Goal: Task Accomplishment & Management: Complete application form

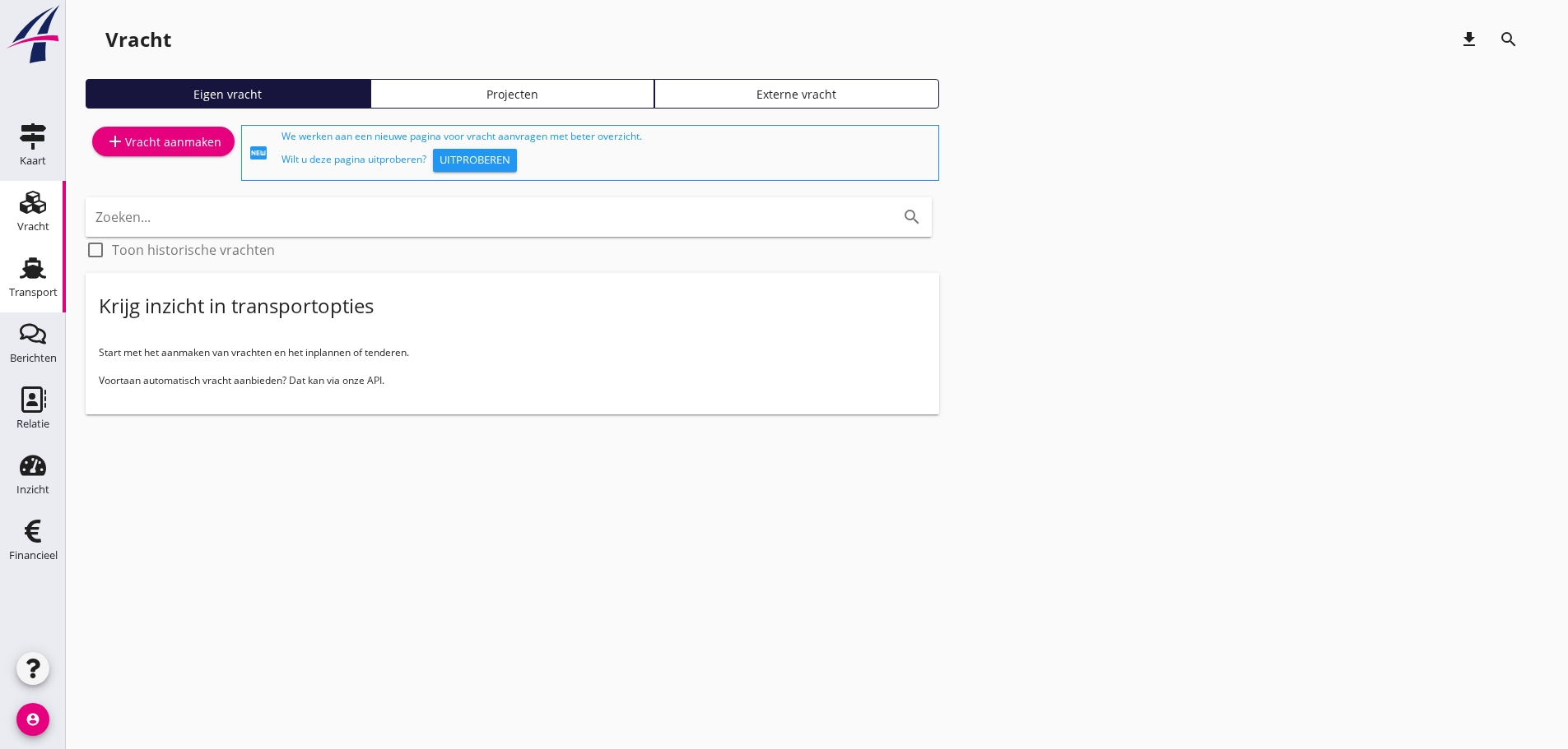
click at [29, 286] on div "Transport" at bounding box center [33, 293] width 49 height 23
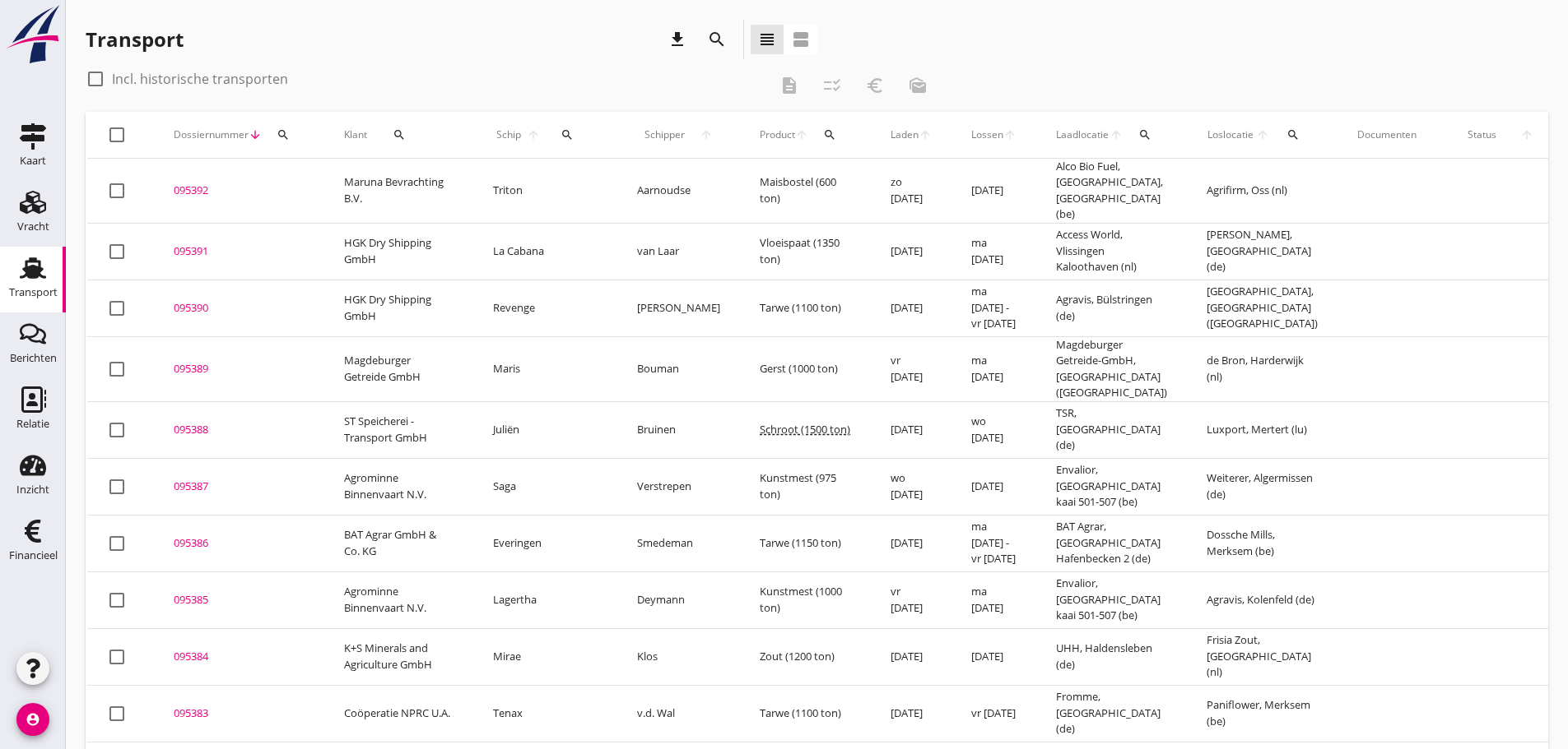
drag, startPoint x: 508, startPoint y: 134, endPoint x: 520, endPoint y: 148, distance: 18.4
click at [509, 135] on span "Schip" at bounding box center [508, 135] width 30 height 15
click at [561, 134] on icon "search" at bounding box center [567, 135] width 13 height 13
click at [571, 188] on input "Zoek op (scheeps)naam" at bounding box center [632, 182] width 171 height 27
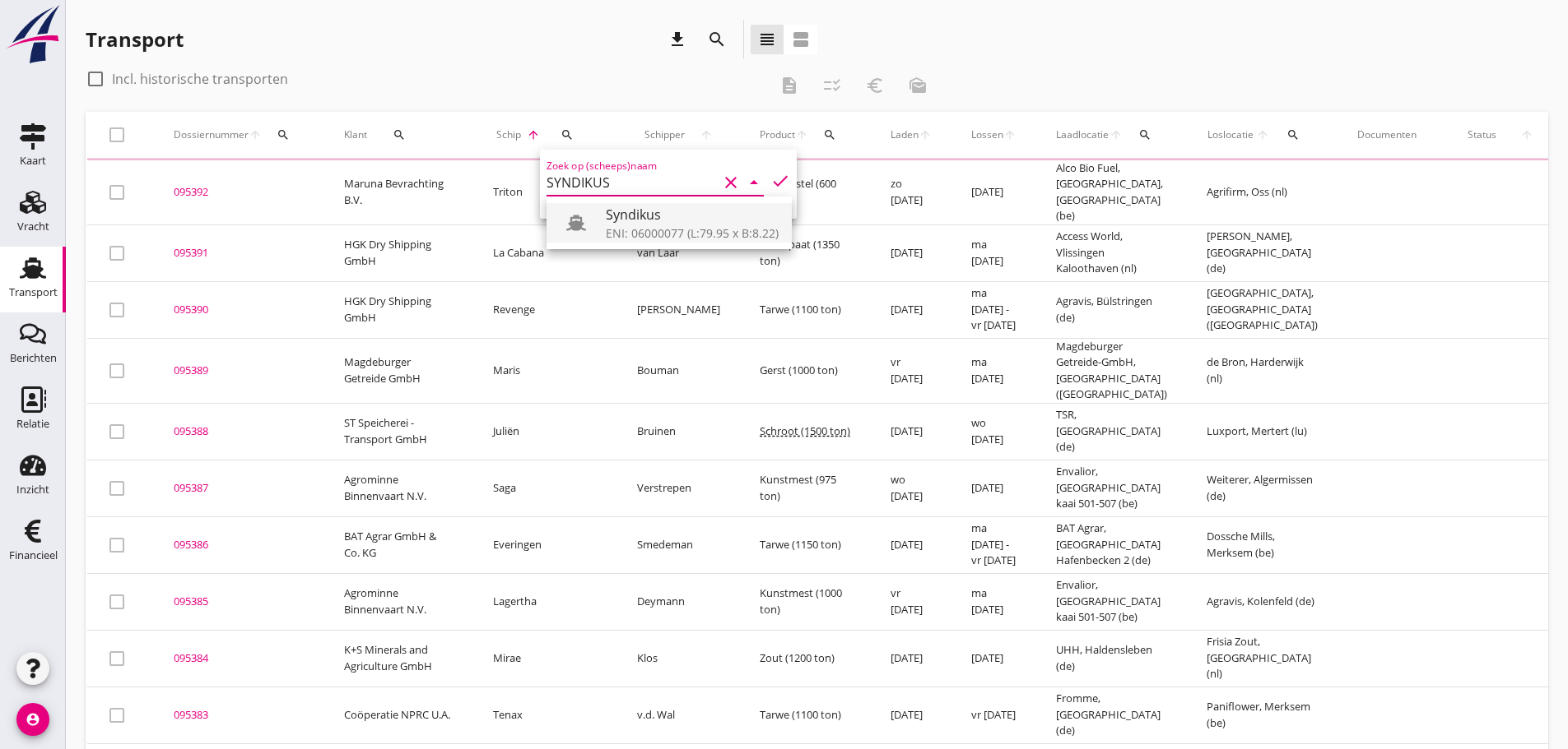
click at [642, 229] on div "ENI: 06000077 (L:79.95 x B:8.22)" at bounding box center [692, 234] width 173 height 18
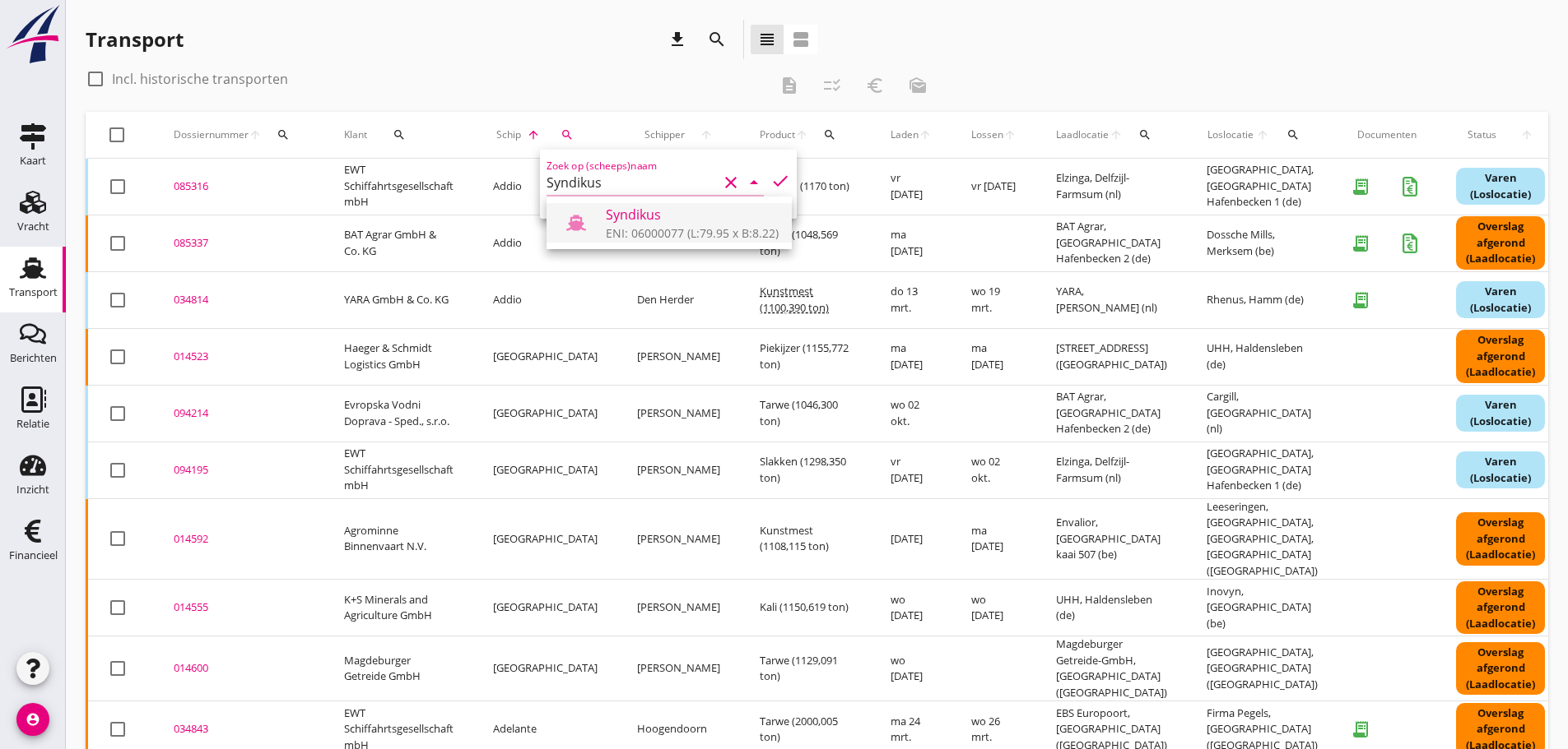
click at [666, 221] on div "Syndikus" at bounding box center [692, 214] width 173 height 19
click at [771, 182] on icon "check" at bounding box center [780, 181] width 19 height 19
type input "Syndikus"
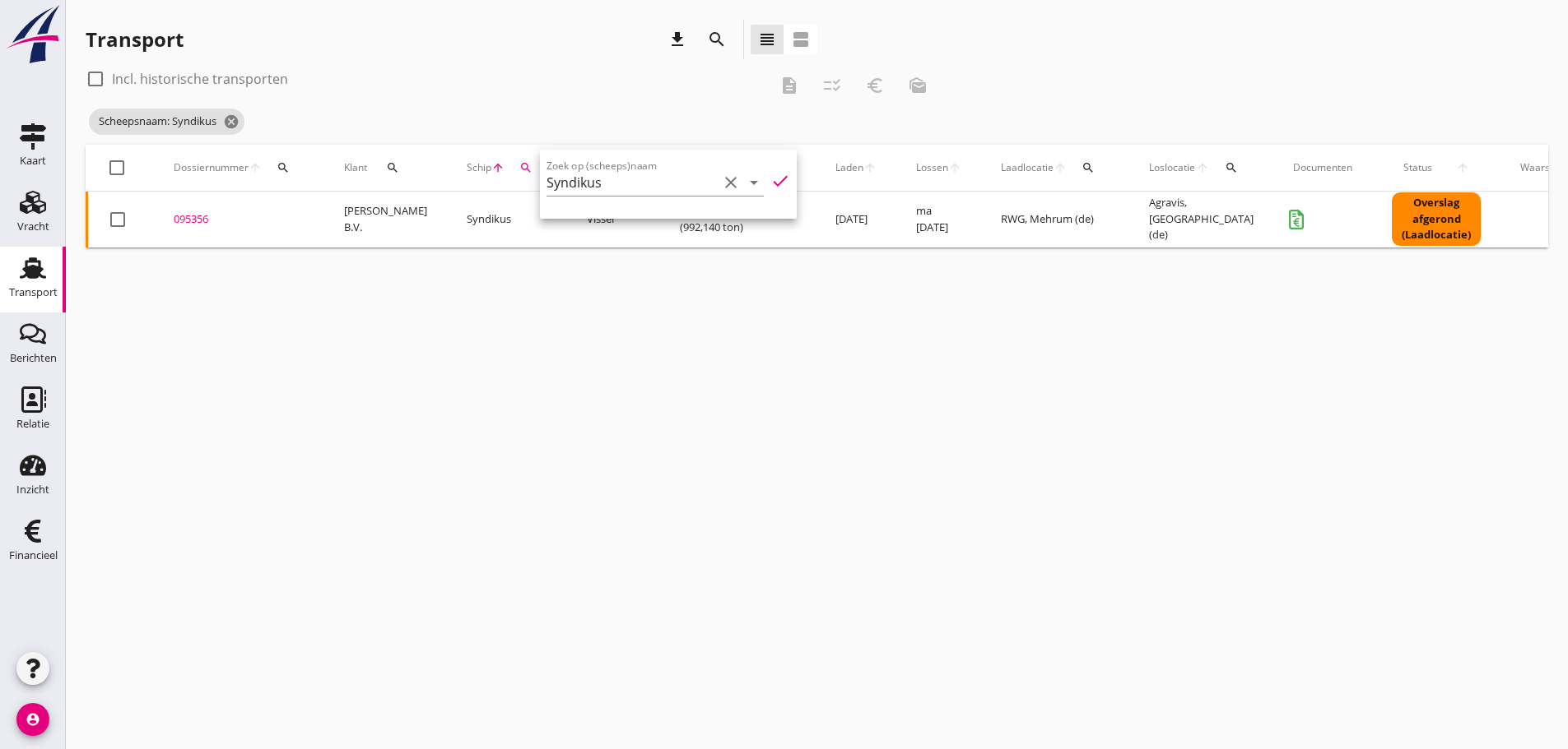
click at [190, 220] on div "095356" at bounding box center [239, 220] width 131 height 17
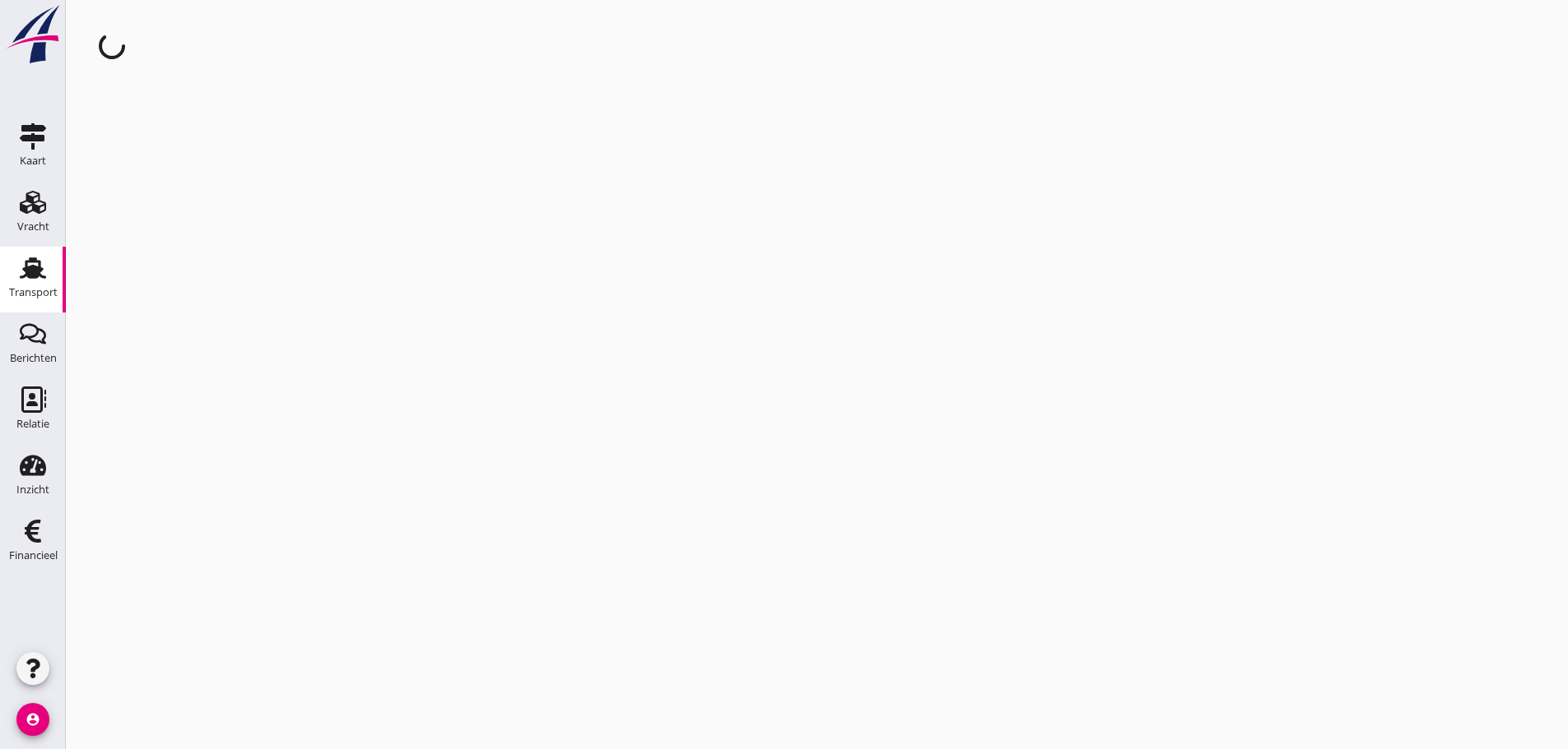
click at [190, 220] on div "cancel You are impersonating another user." at bounding box center [817, 374] width 1502 height 749
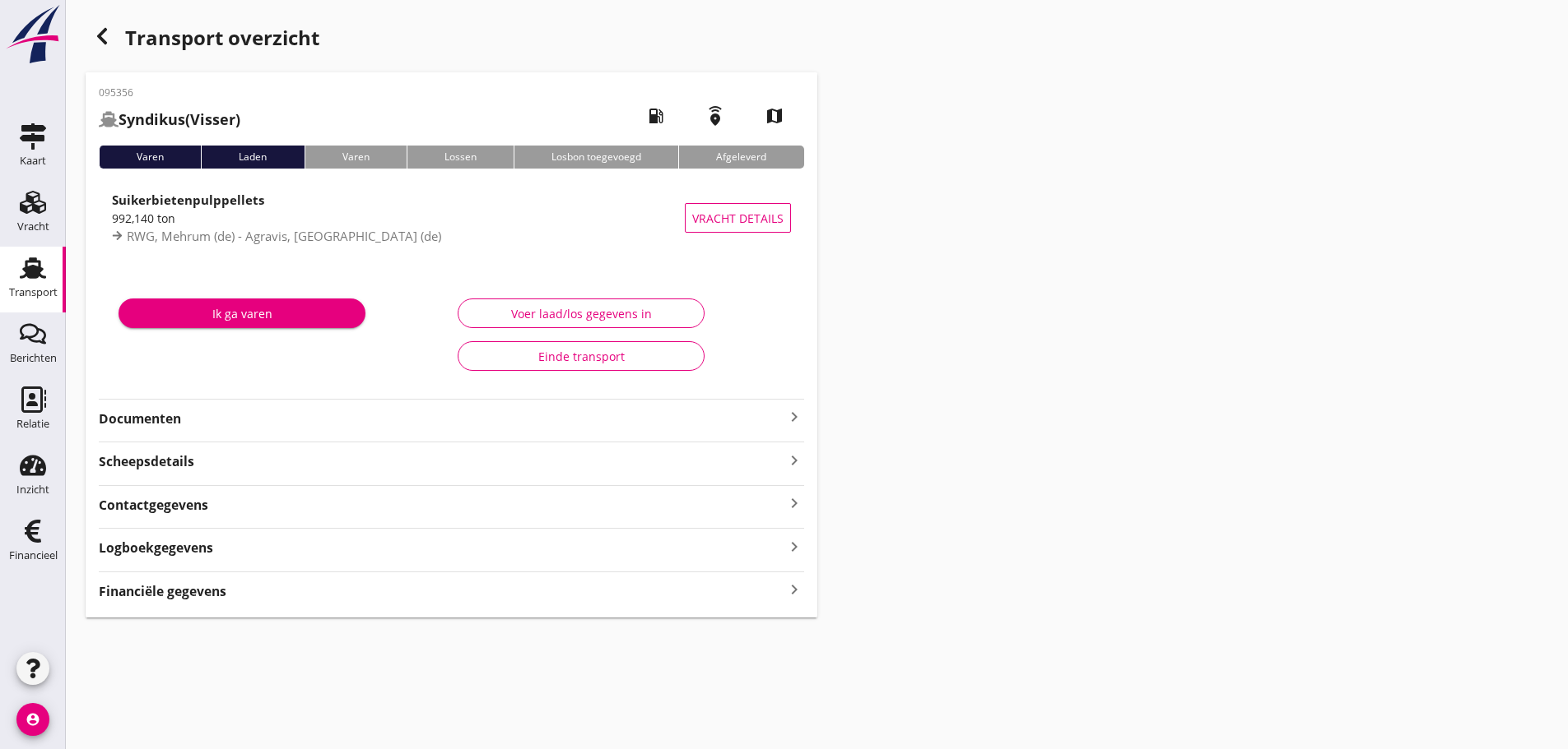
click at [796, 415] on icon "keyboard_arrow_right" at bounding box center [795, 417] width 19 height 19
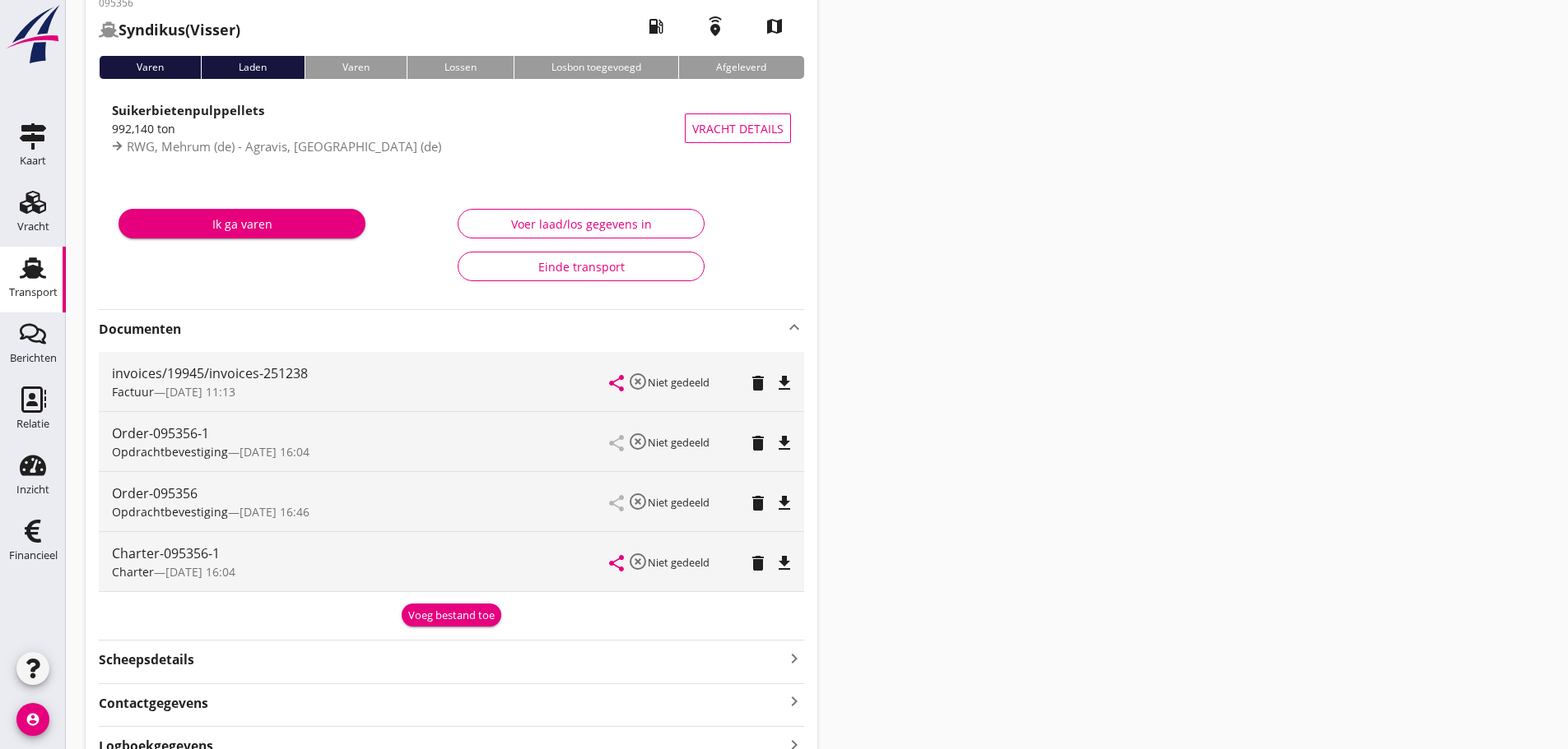
scroll to position [215, 0]
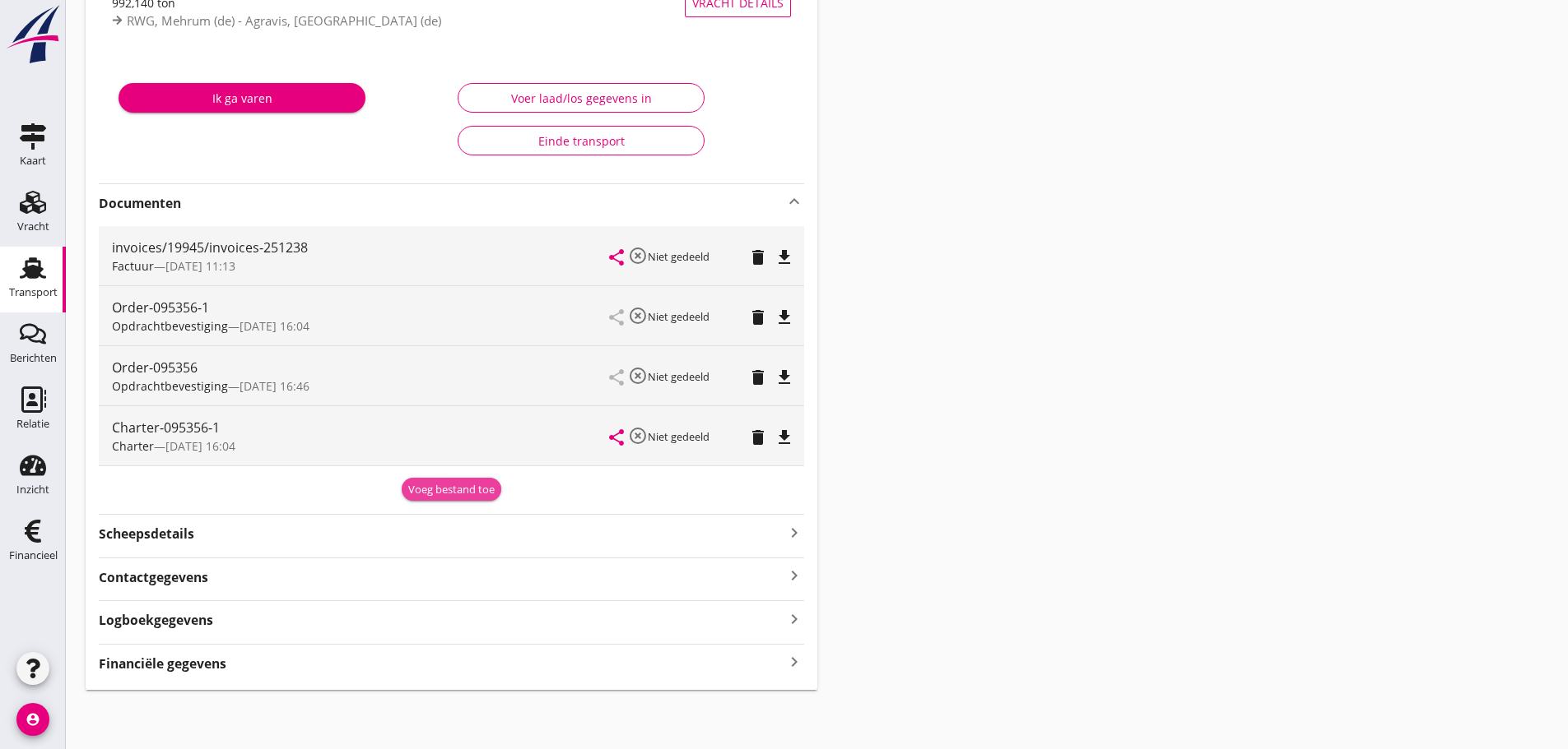
click at [470, 489] on div "Voeg bestand toe" at bounding box center [452, 490] width 87 height 17
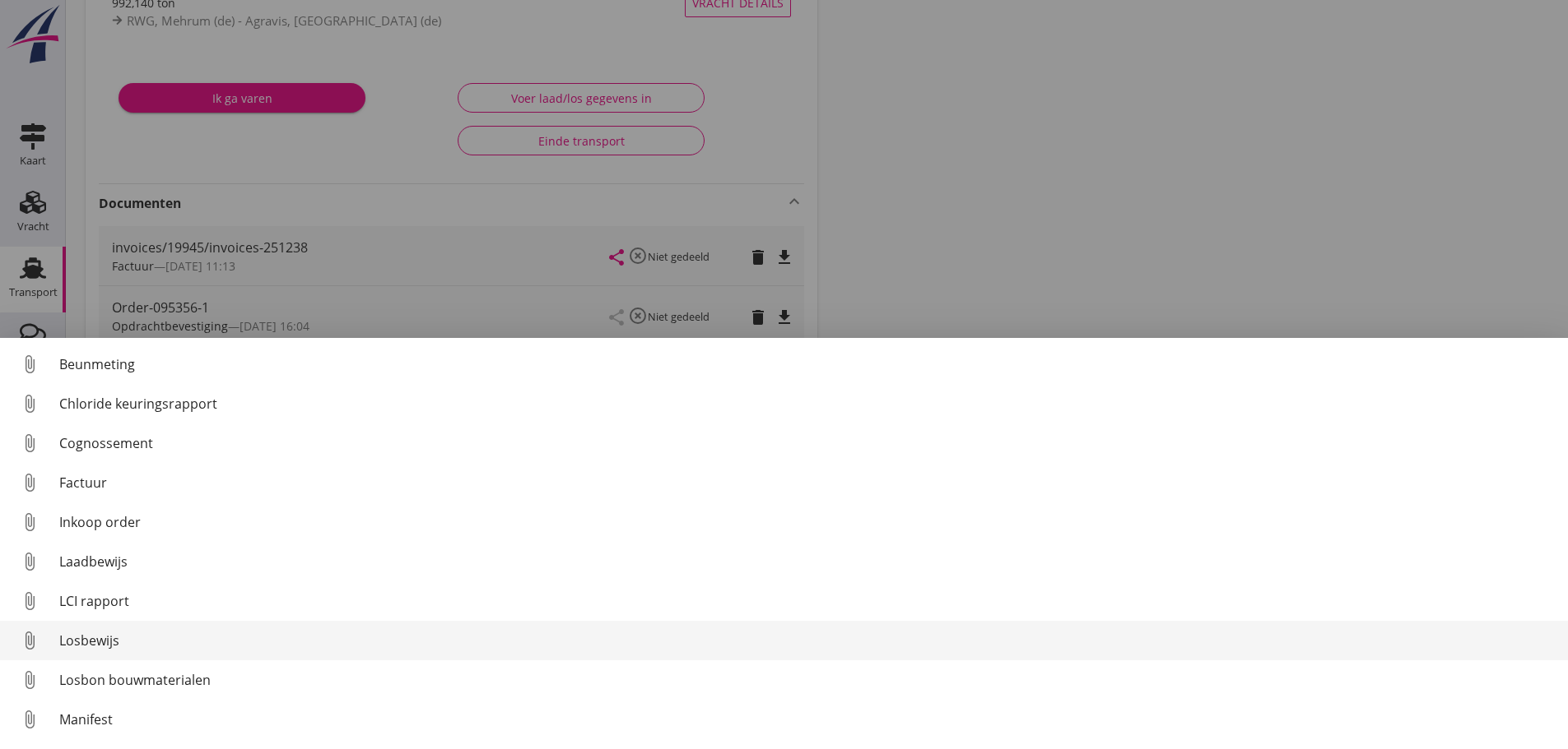
click at [102, 640] on div "Losbewijs" at bounding box center [807, 641] width 1495 height 19
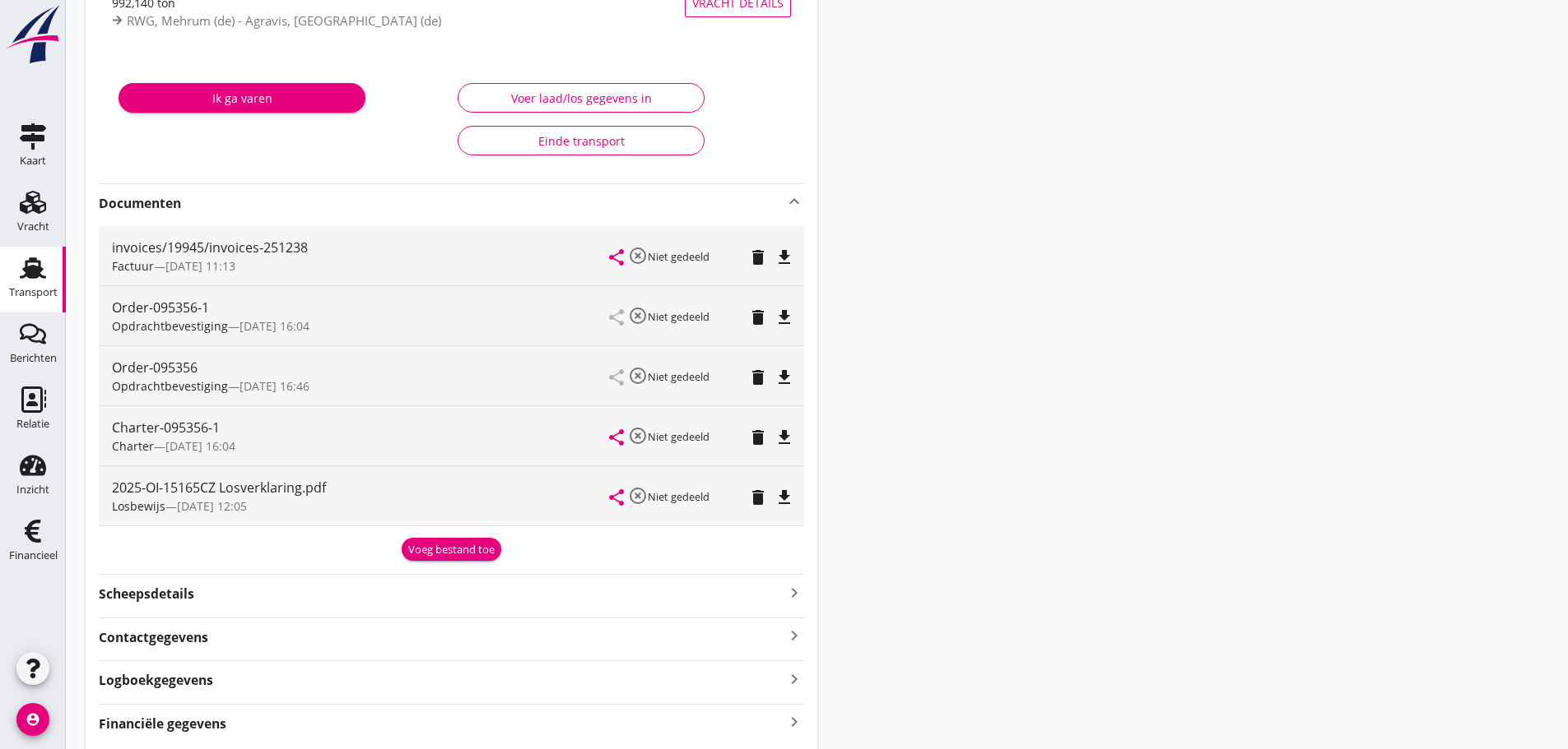
click at [462, 552] on div "Voeg bestand toe" at bounding box center [452, 550] width 87 height 17
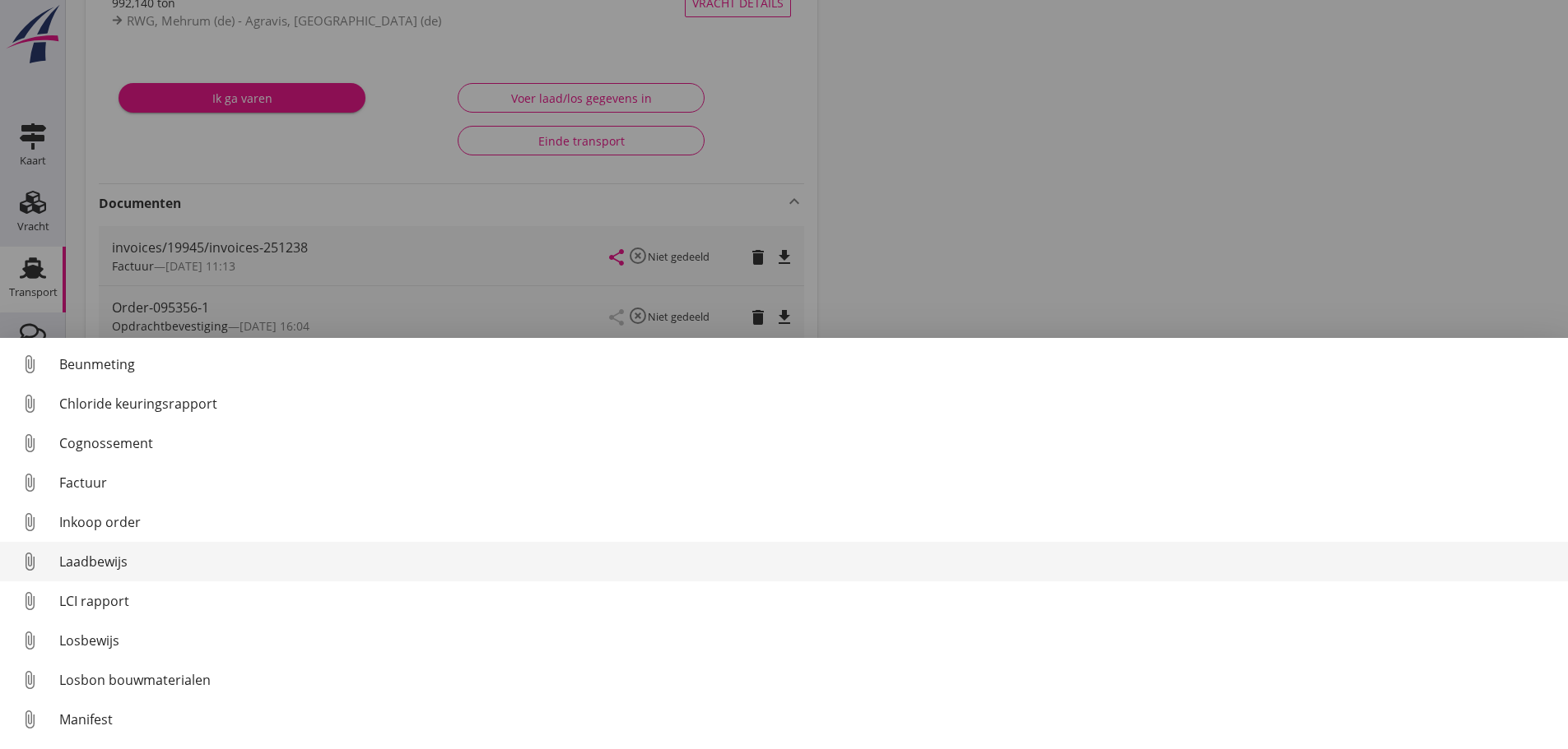
click at [87, 567] on div "Laadbewijs" at bounding box center [807, 561] width 1495 height 19
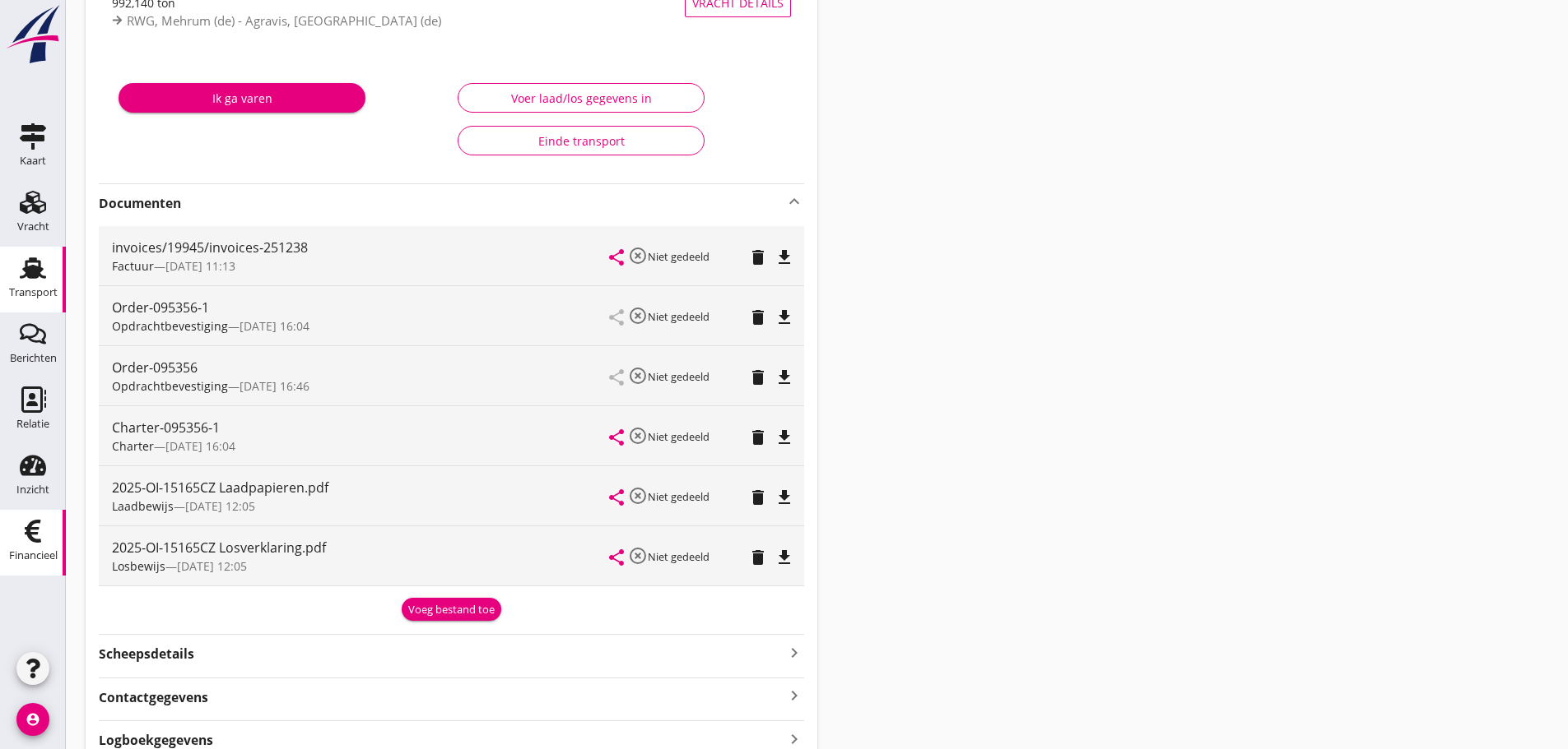
click at [41, 550] on div "Financieel" at bounding box center [33, 556] width 49 height 23
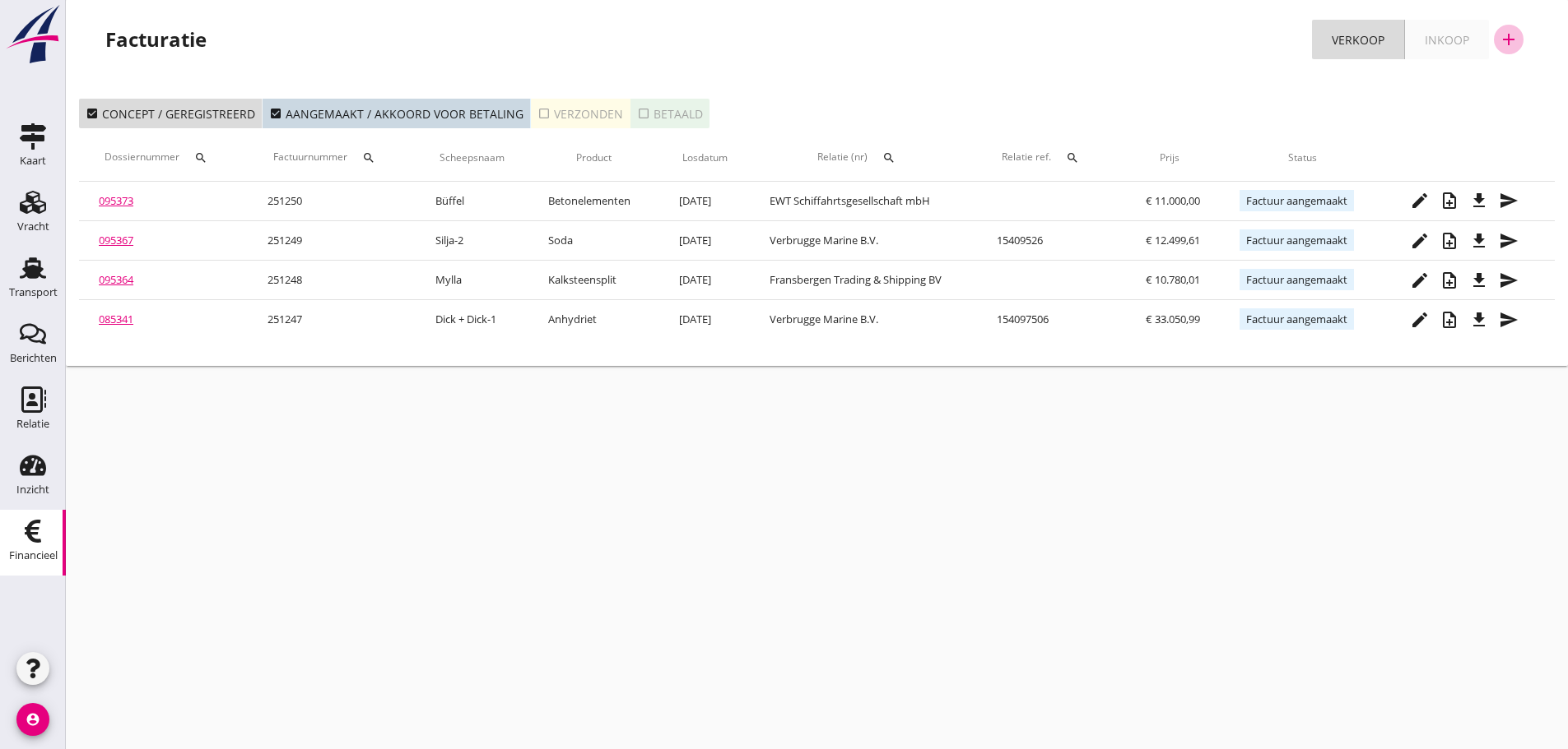
click at [1513, 39] on icon "add" at bounding box center [1509, 39] width 19 height 19
click at [1506, 79] on div "Verkoopfactuur" at bounding box center [1498, 81] width 98 height 19
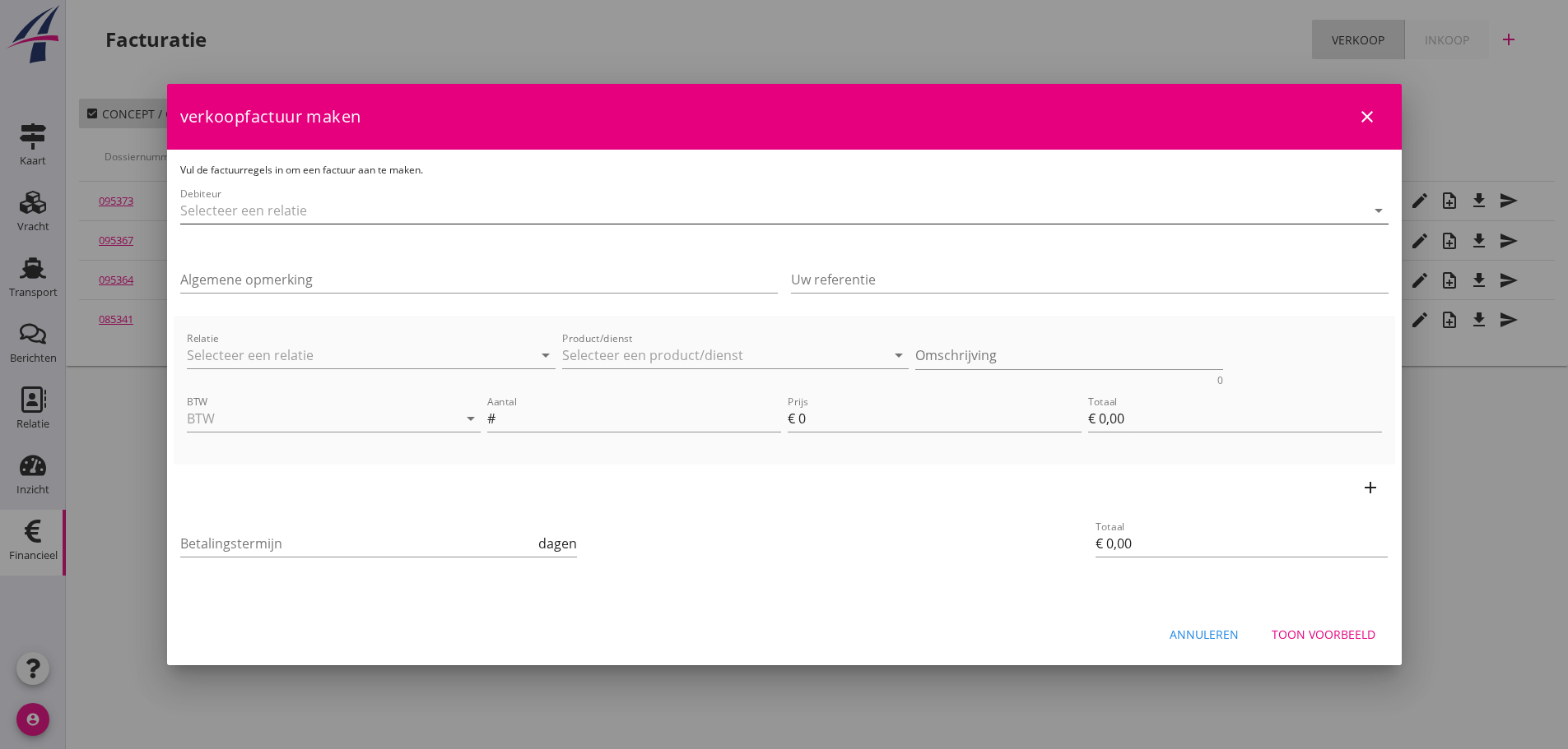
click at [245, 218] on input "Debiteur" at bounding box center [761, 211] width 1162 height 27
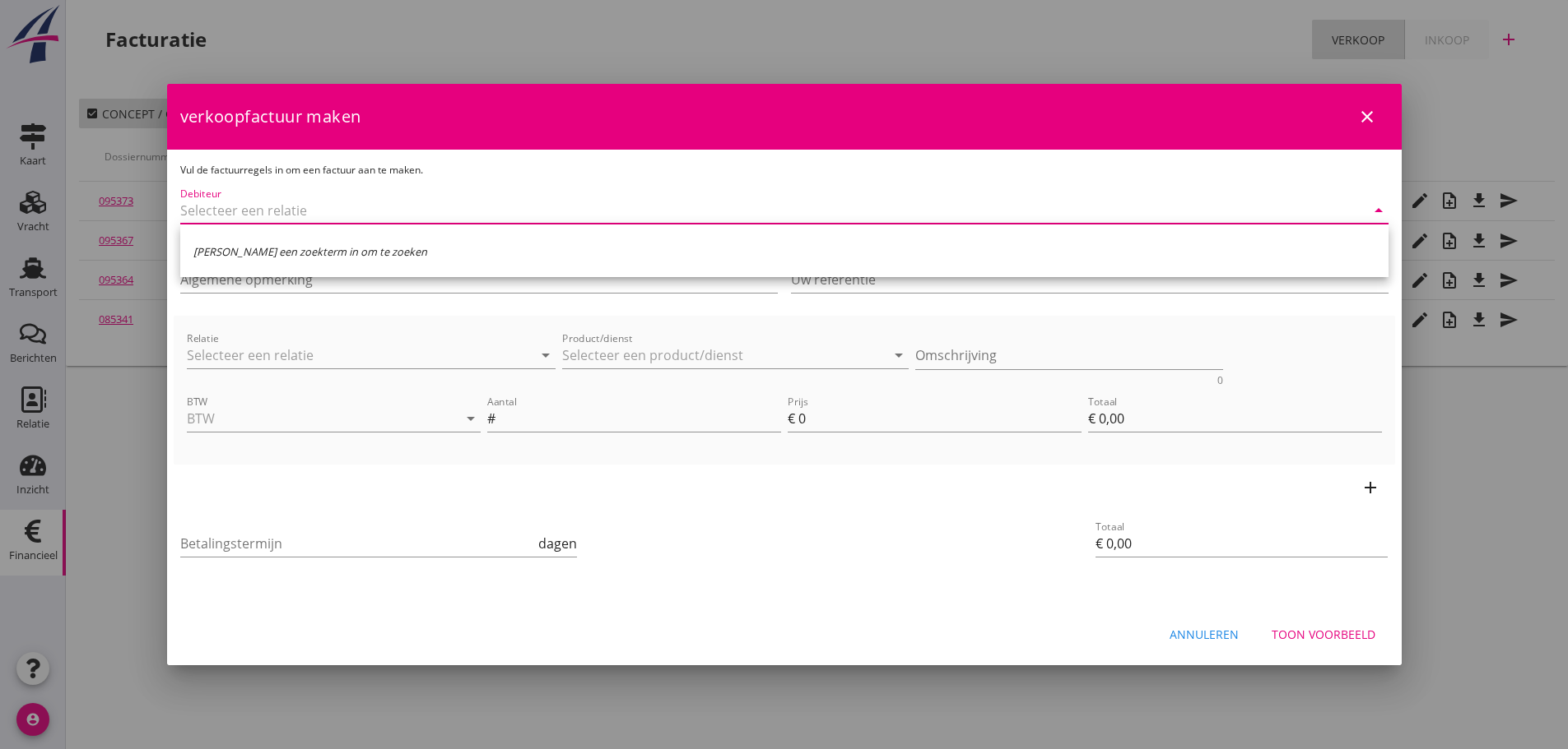
click at [287, 205] on input "Debiteur" at bounding box center [761, 211] width 1162 height 27
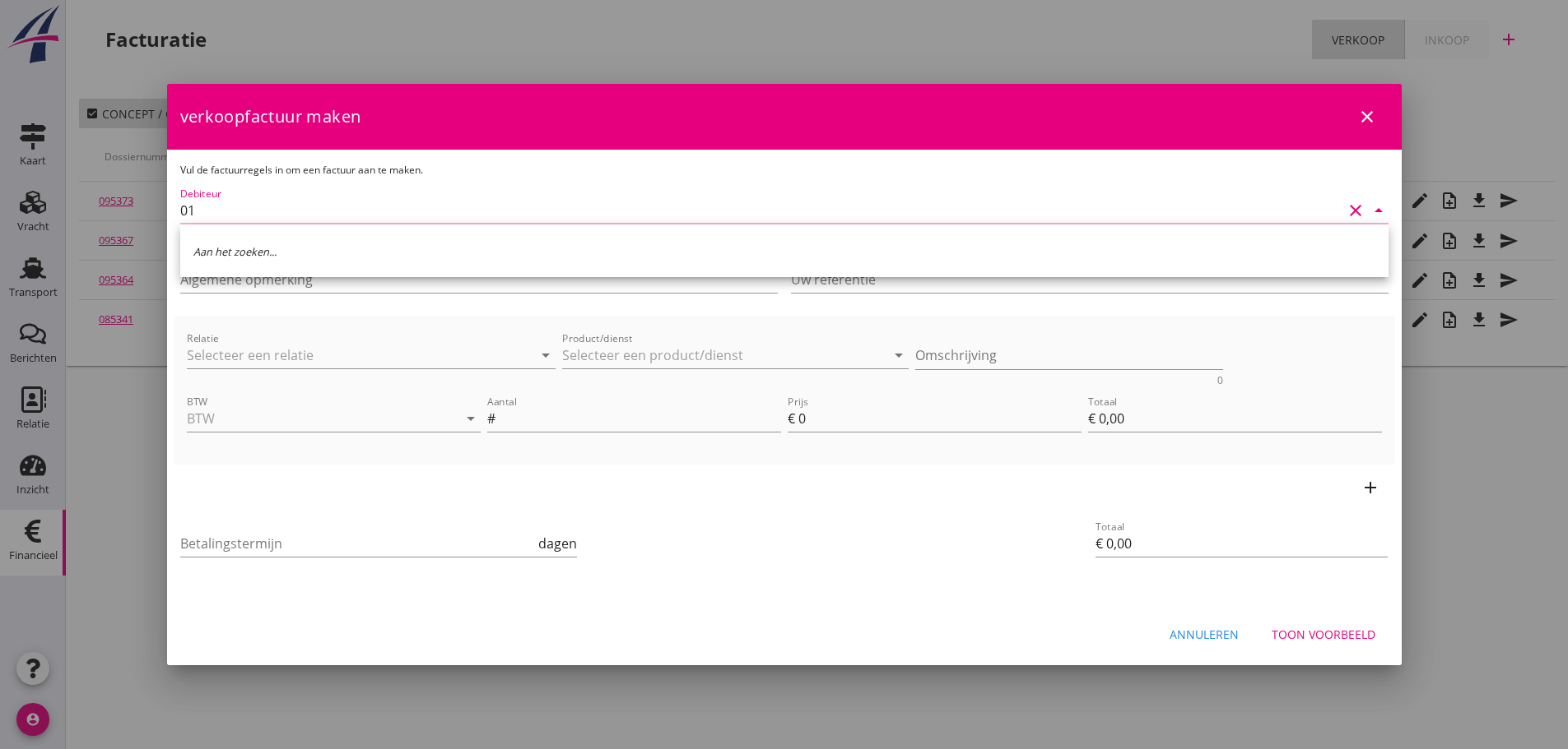
type input "0"
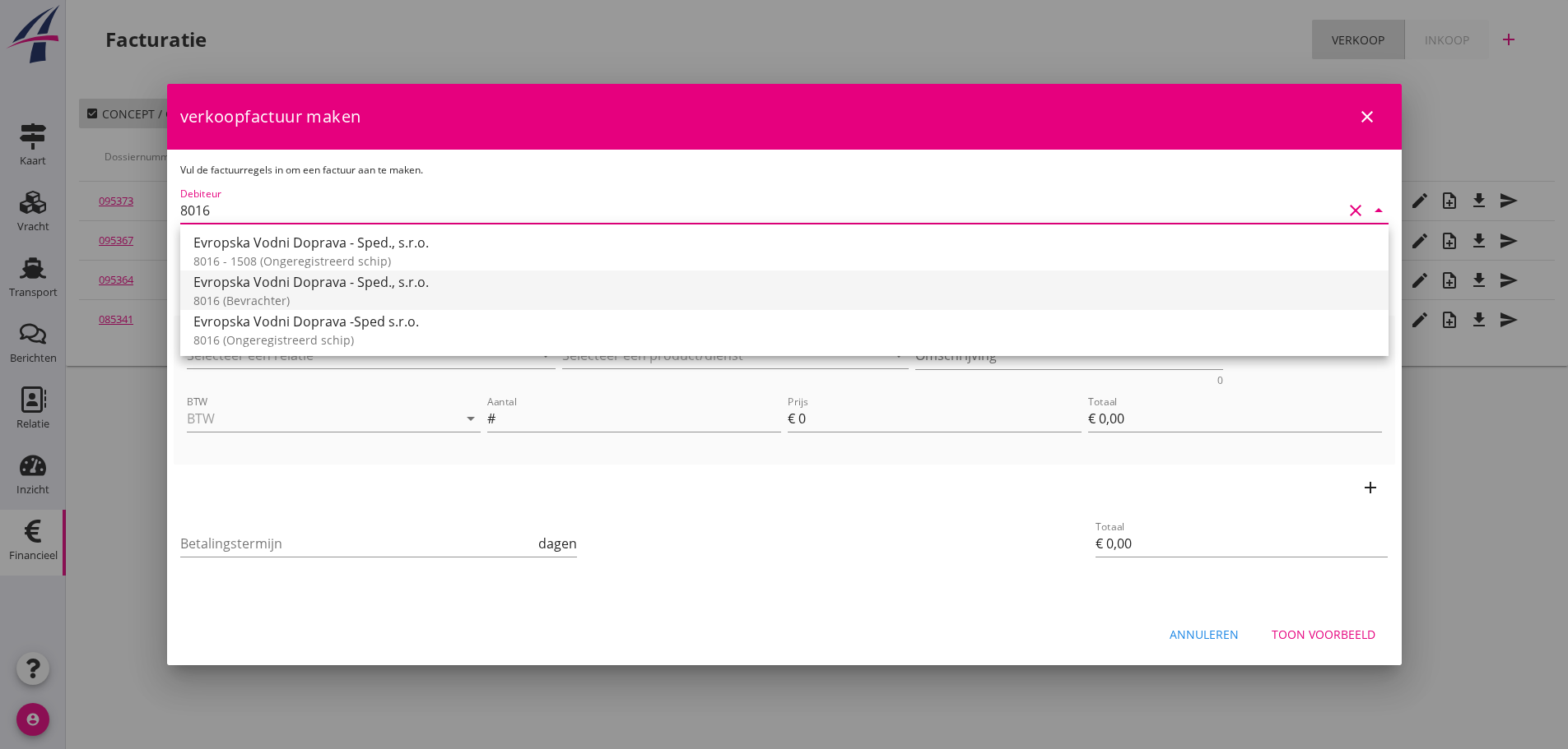
click at [255, 296] on div "8016 (Bevrachter)" at bounding box center [784, 301] width 1182 height 18
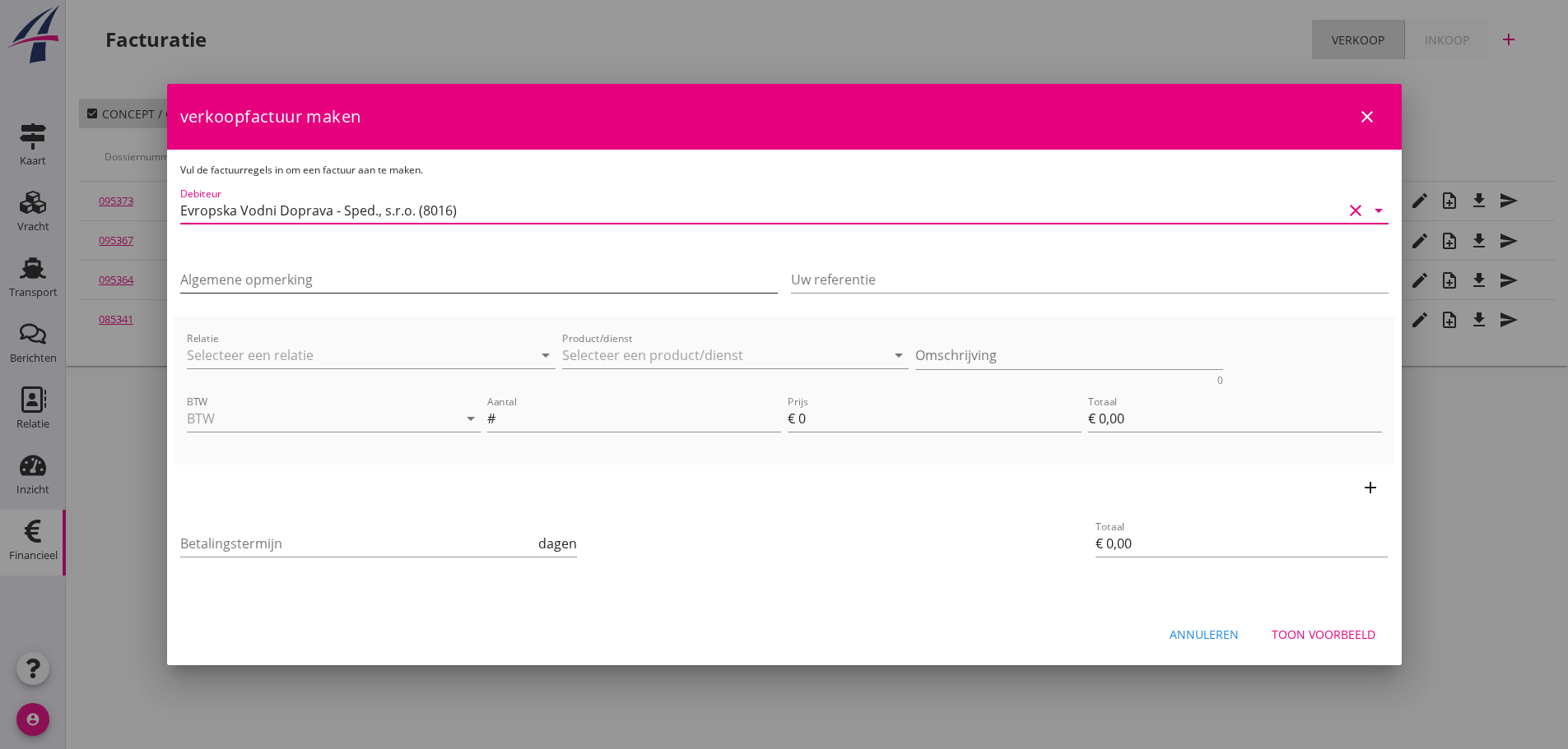
type input "Evropska Vodni Doprava - Sped., s.r.o. (8016)"
click at [269, 275] on input "Algemene opmerking" at bounding box center [478, 280] width 598 height 27
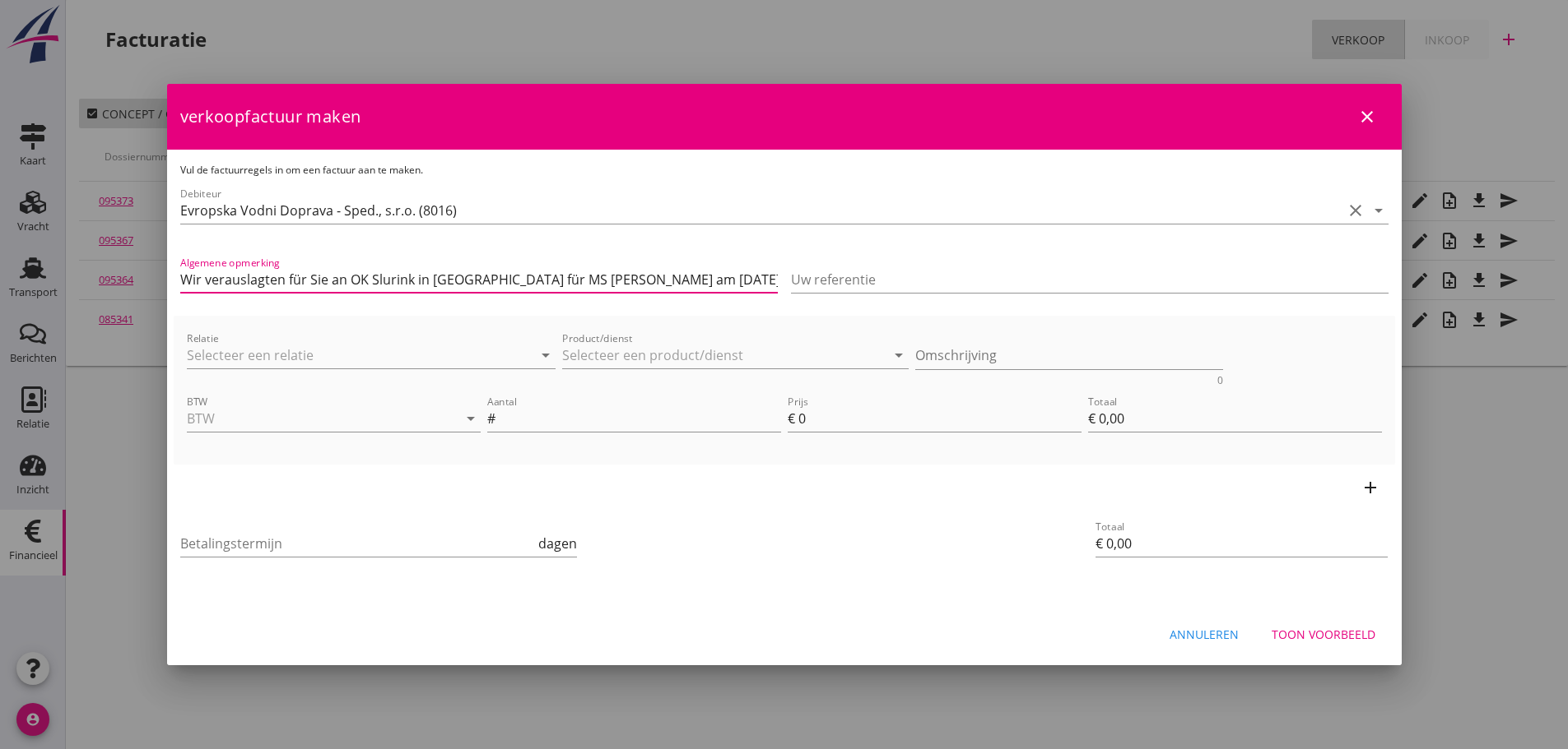
click at [542, 281] on input "Wir verauslagten für Sie an OK Slurink in [GEOGRAPHIC_DATA] für MS [PERSON_NAME…" at bounding box center [478, 280] width 598 height 27
type input "Wir verauslagten für Sie an OK Slurink in [GEOGRAPHIC_DATA] für MS Albis am [DA…"
click at [231, 350] on input "Relatie" at bounding box center [348, 356] width 323 height 27
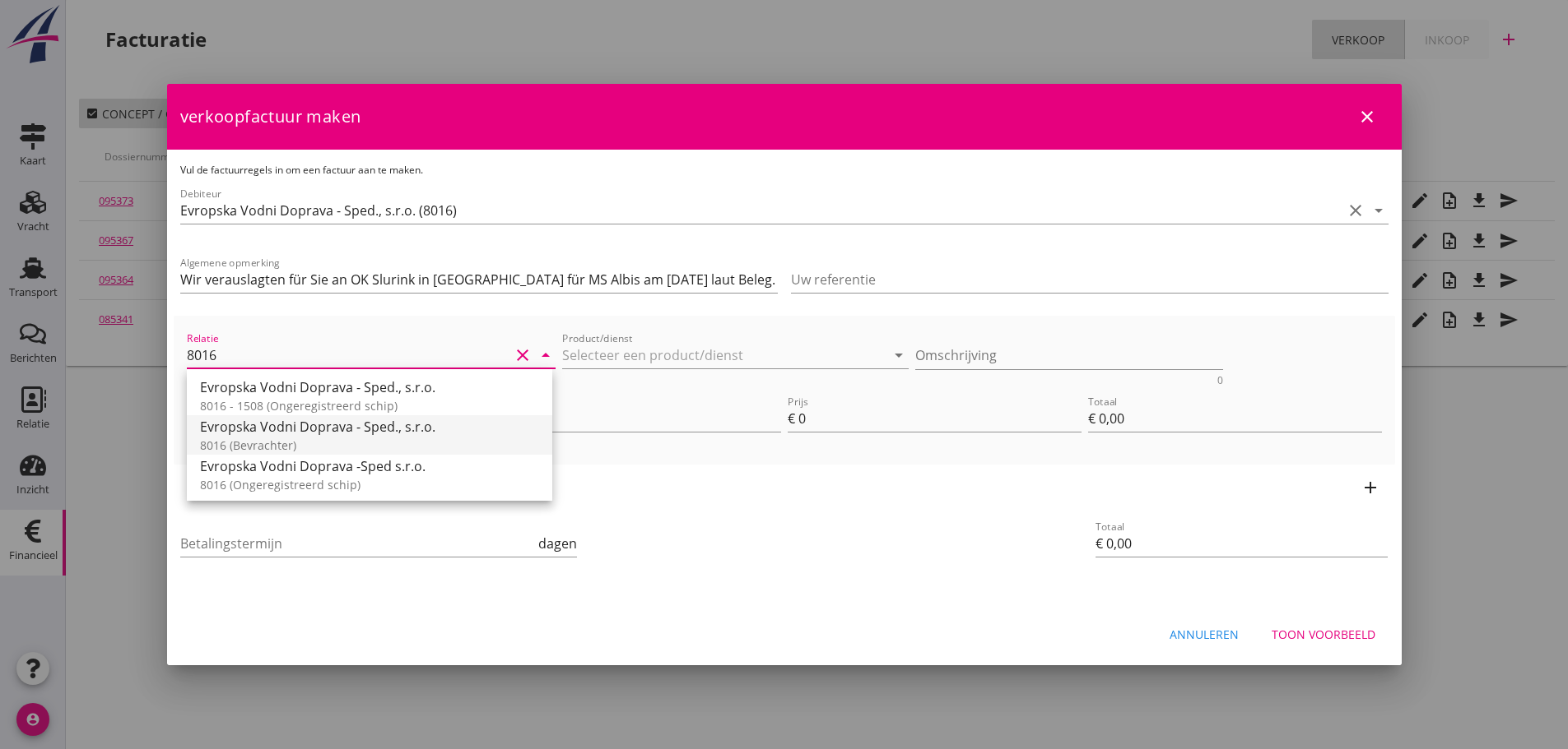
click at [262, 435] on div "Evropska Vodni Doprava - Sped., s.r.o." at bounding box center [369, 427] width 339 height 19
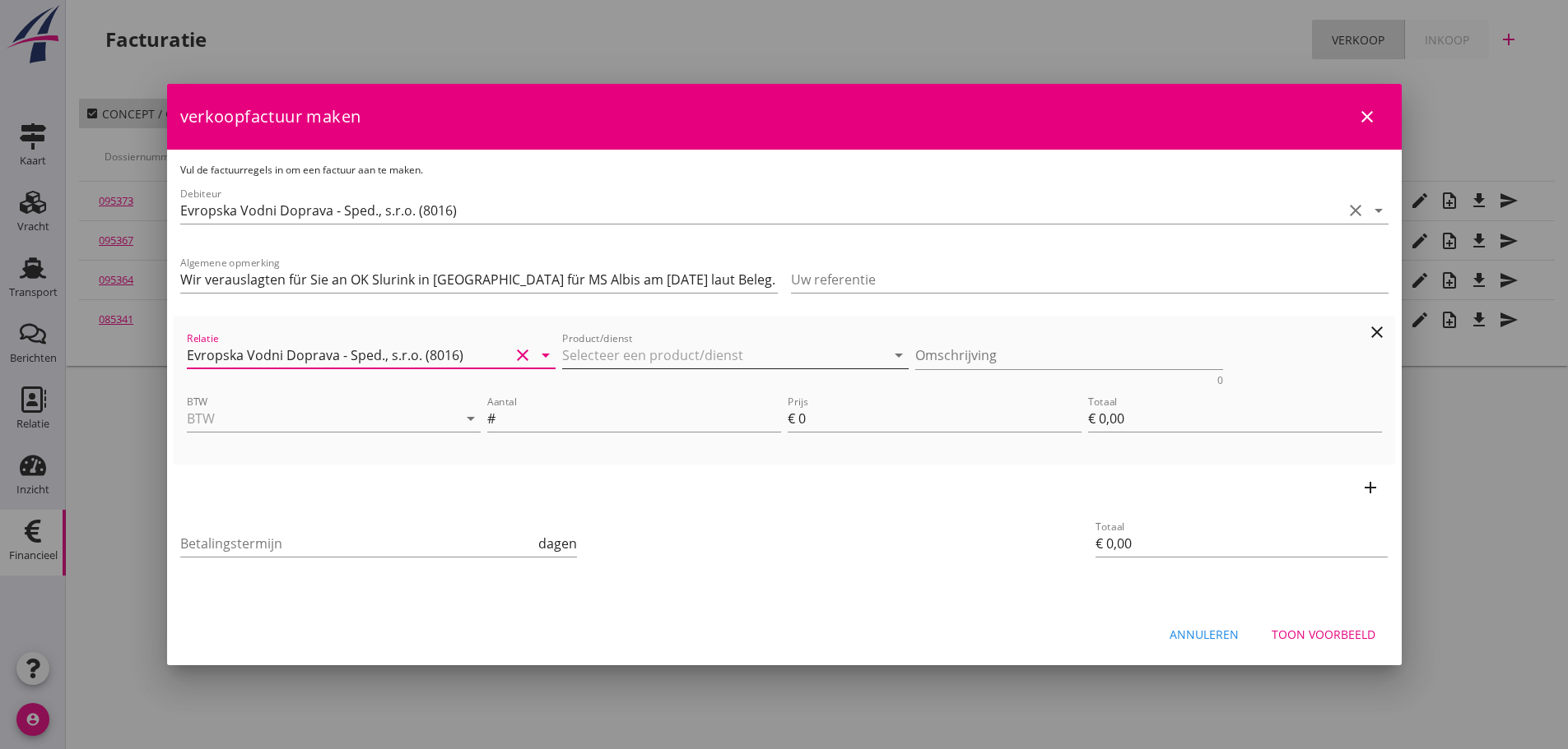
type input "Evropska Vodni Doprava - Sped., s.r.o. (8016)"
click at [706, 355] on input "Product/dienst" at bounding box center [724, 356] width 323 height 27
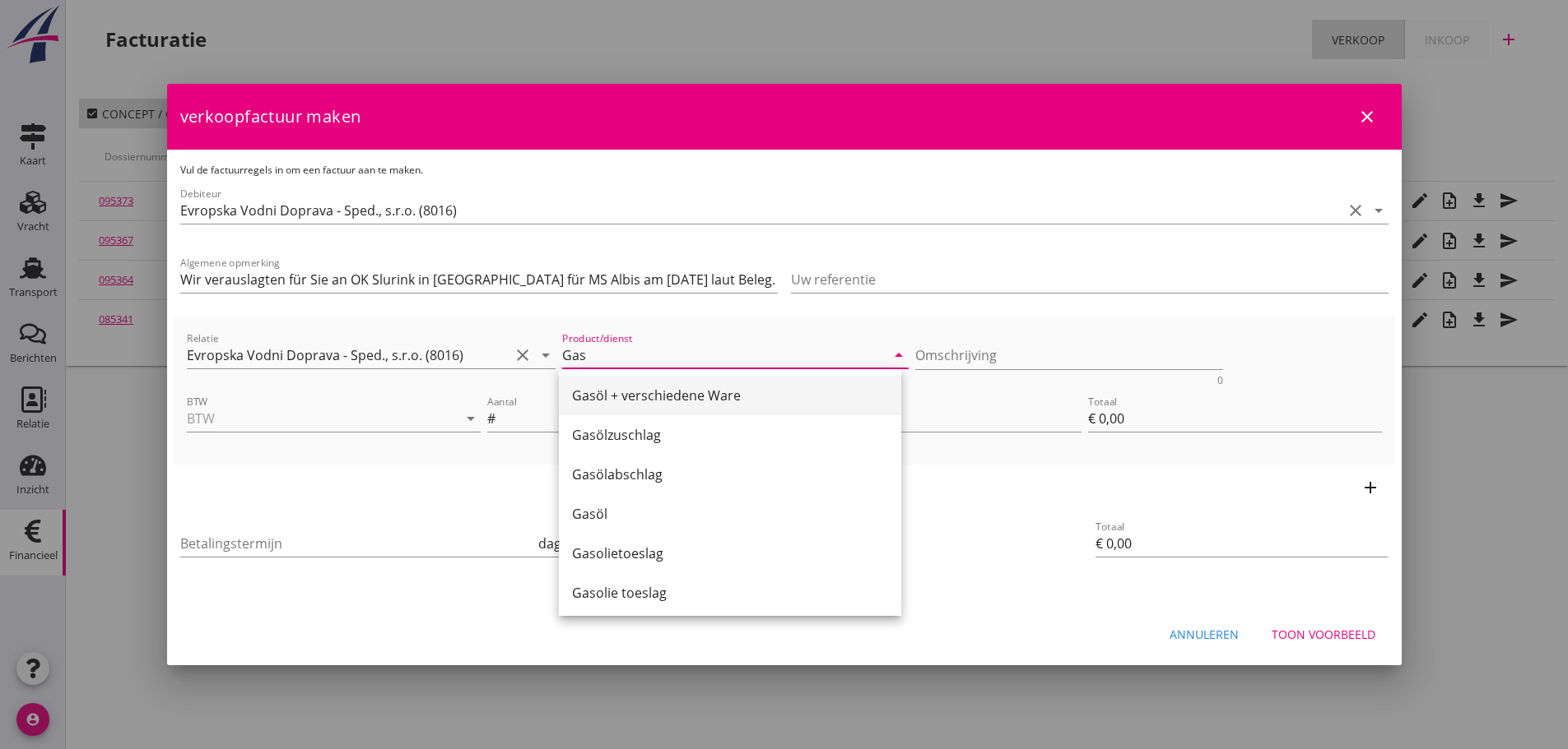
click at [675, 400] on div "Gasöl + verschiedene Ware" at bounding box center [730, 396] width 316 height 19
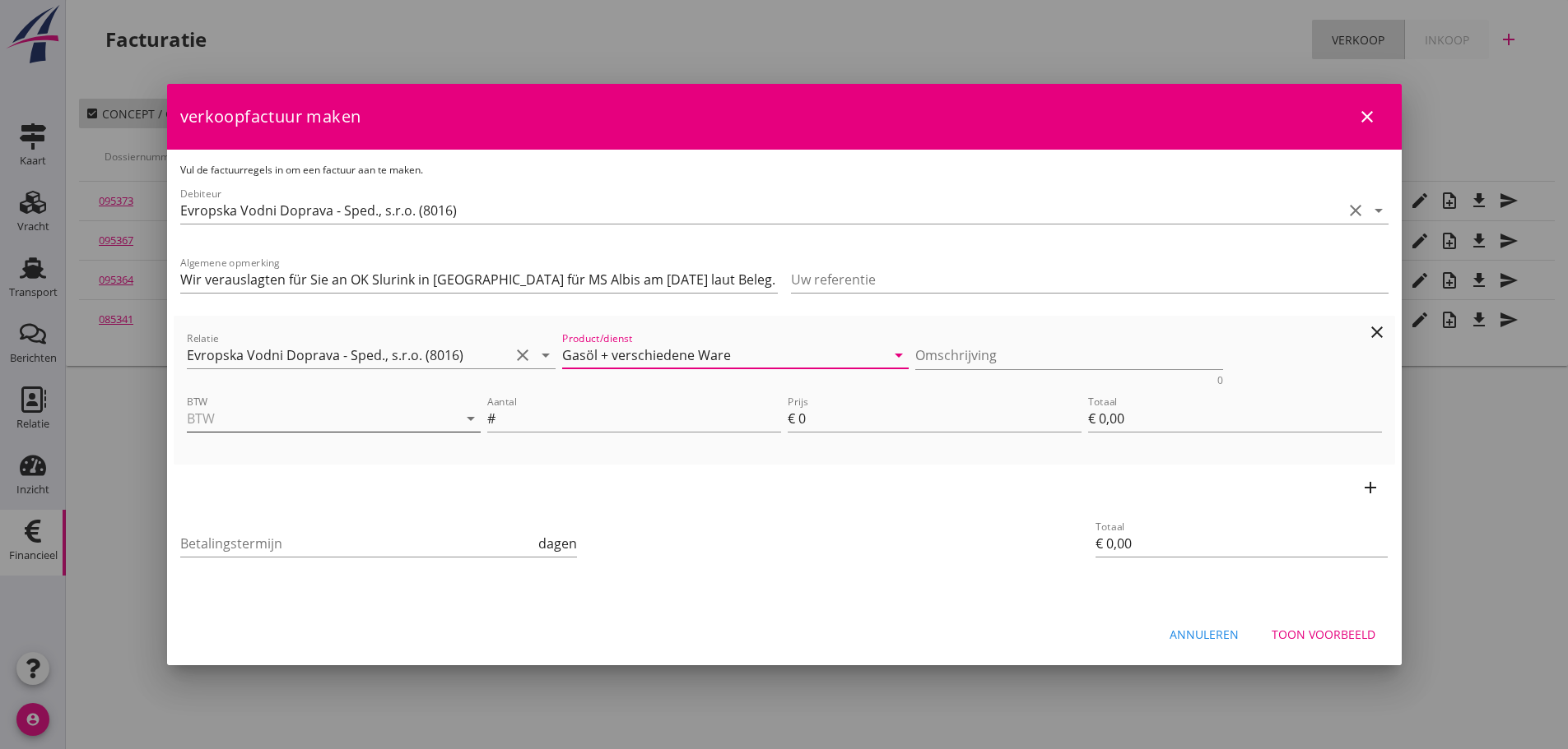
type input "Gasöl + verschiedene Ware"
click at [272, 429] on input "BTW" at bounding box center [311, 419] width 248 height 27
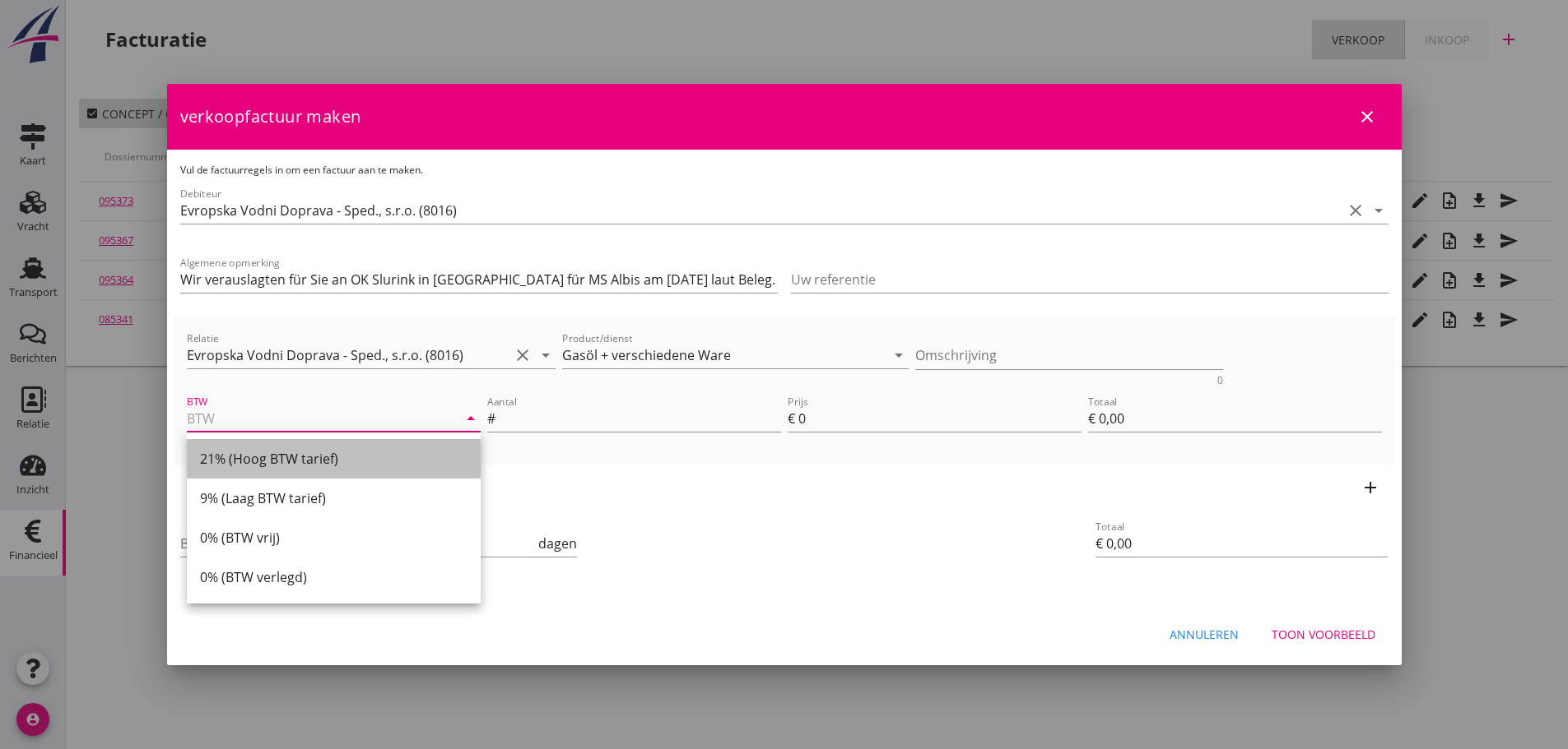
click at [272, 455] on div "21% (Hoog BTW tarief)" at bounding box center [334, 459] width 268 height 19
type input "21% (Hoog BTW tarief)"
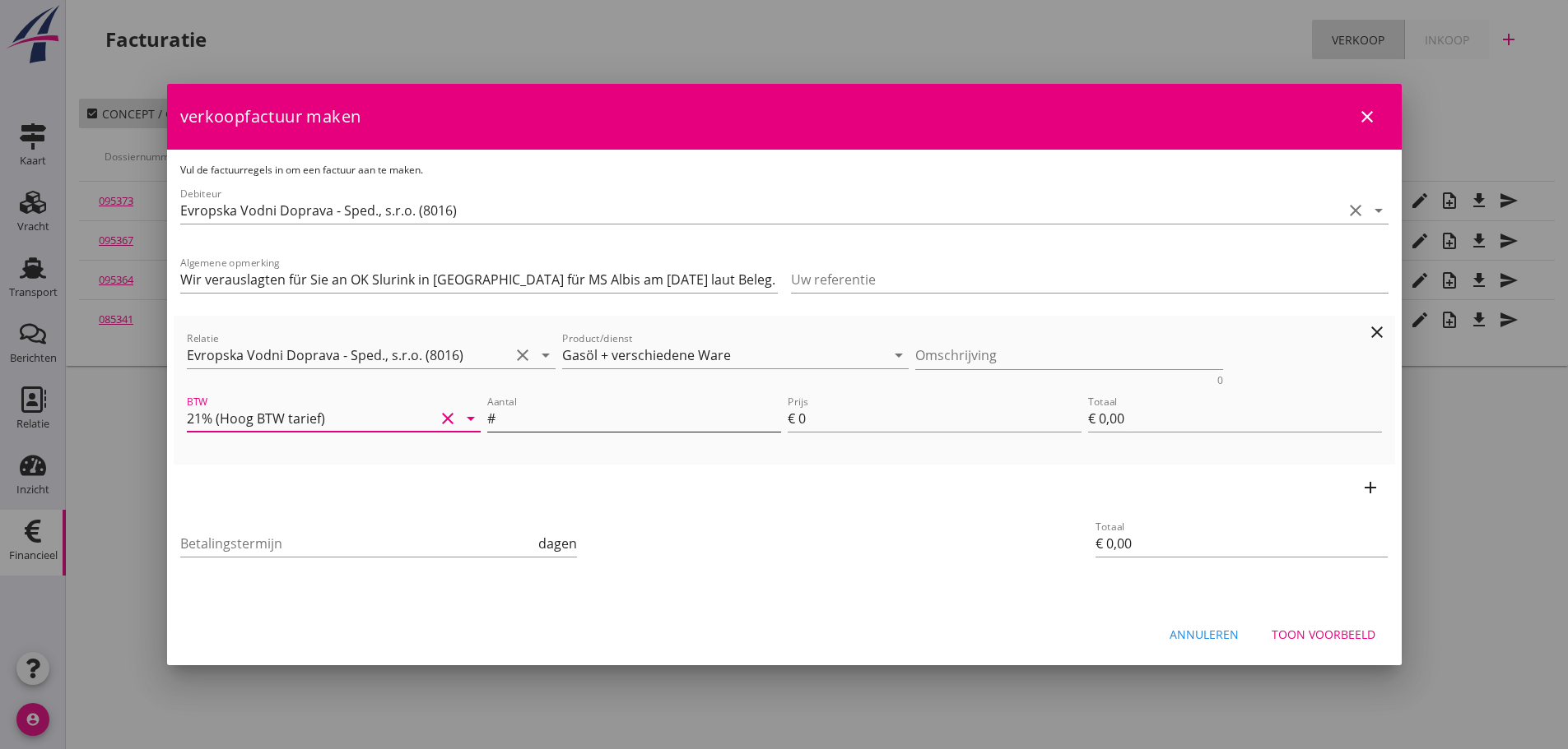
click at [629, 429] on input "Aantal" at bounding box center [640, 419] width 283 height 27
type input "1"
type input "3"
type input "€ 3,00"
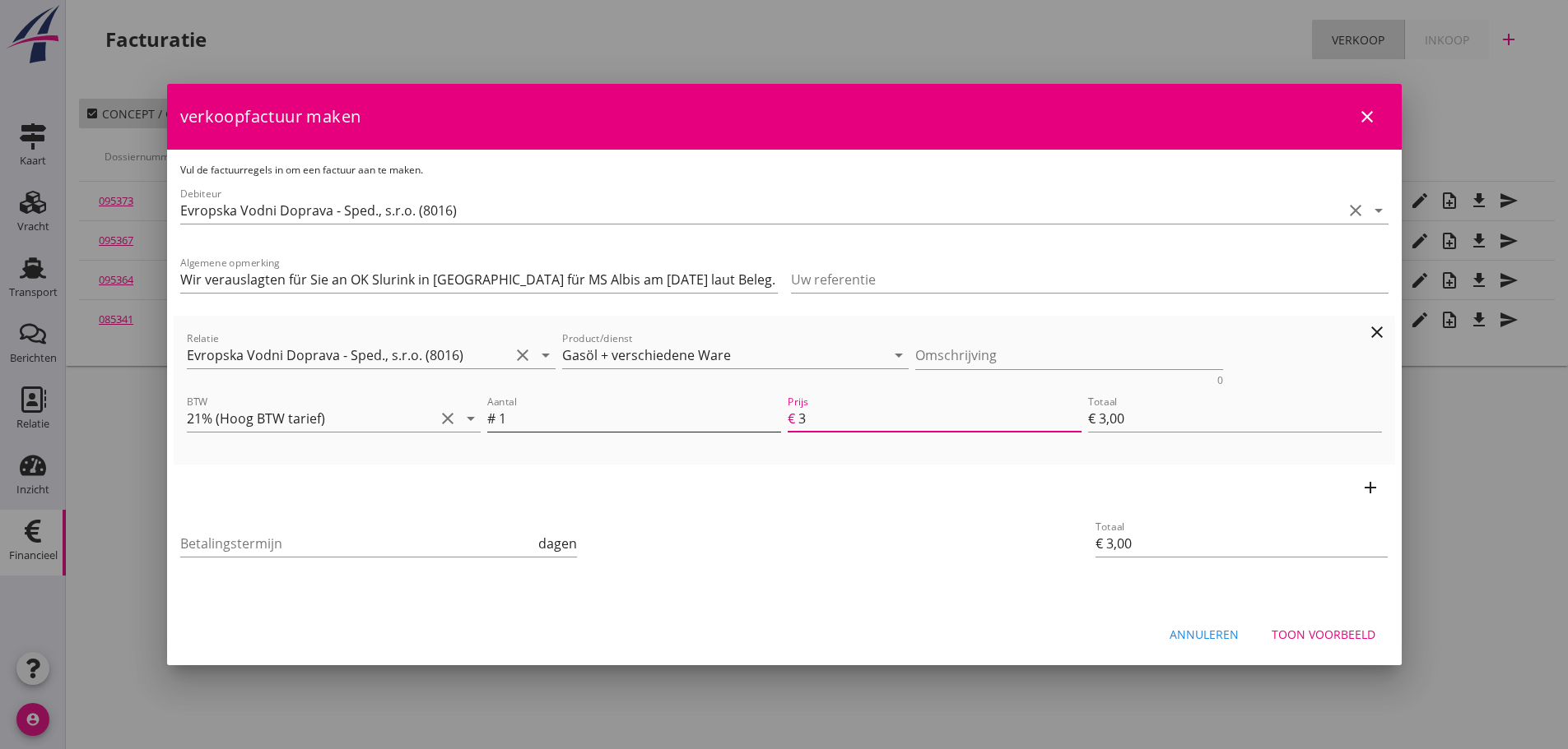
type input "38"
type input "€ 38,00"
type input "385"
type input "€ 385,00"
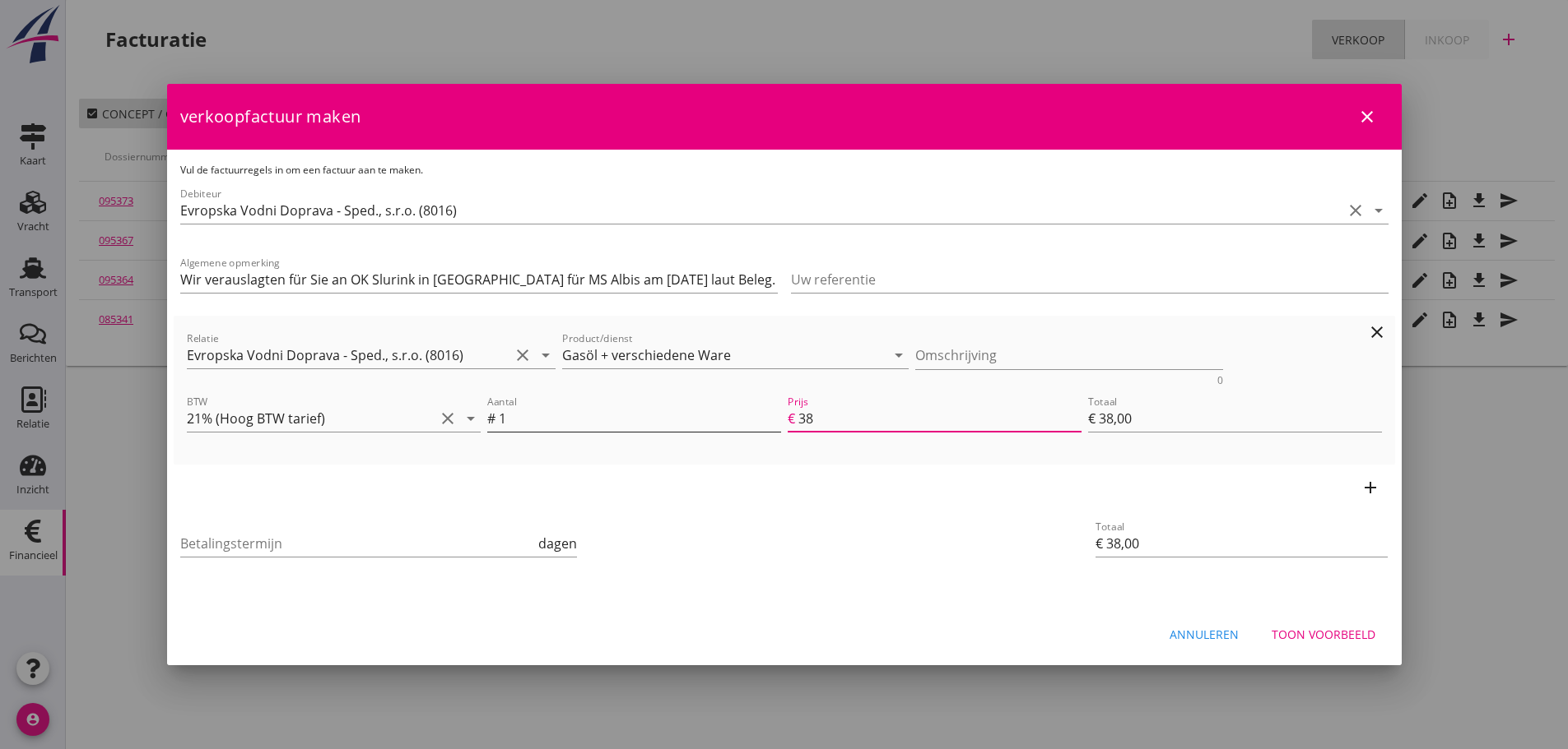
type input "€ 385,00"
type input "3856"
type input "€ 3.856,00"
type input "€ 0,00"
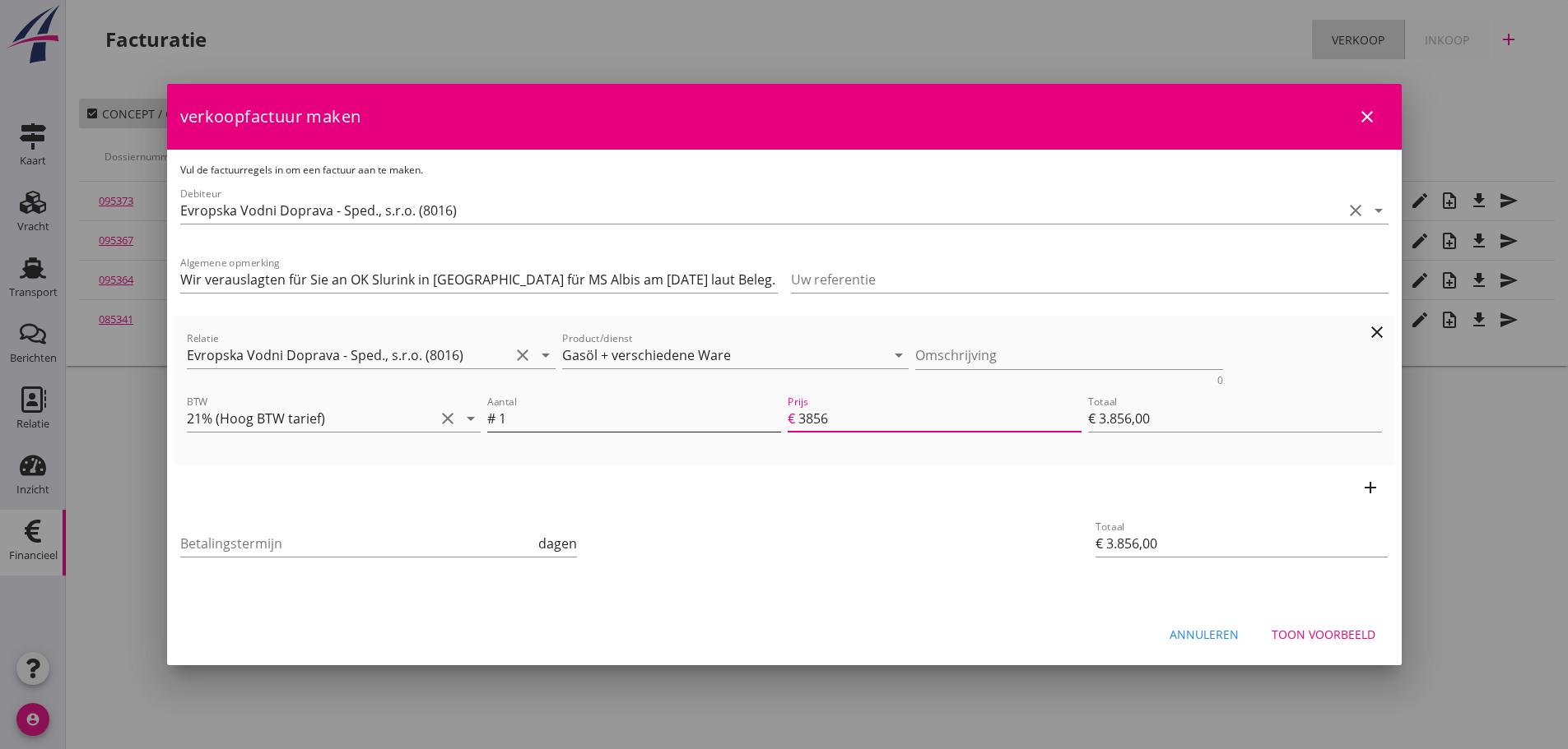
type input "€ 0,00"
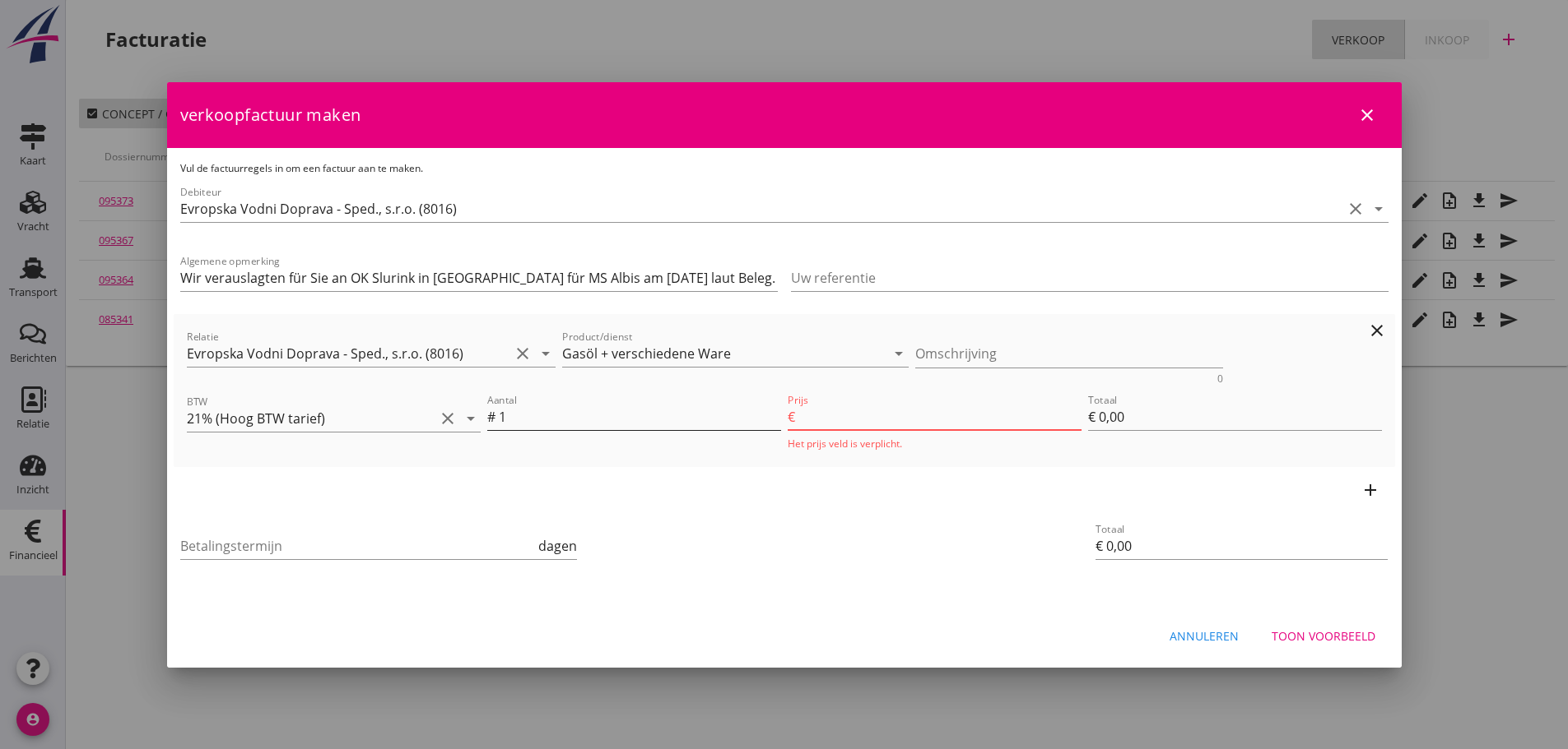
type input "3856.6"
type input "€ 3.856,60"
type input "3856.61"
type input "€ 3.856,61"
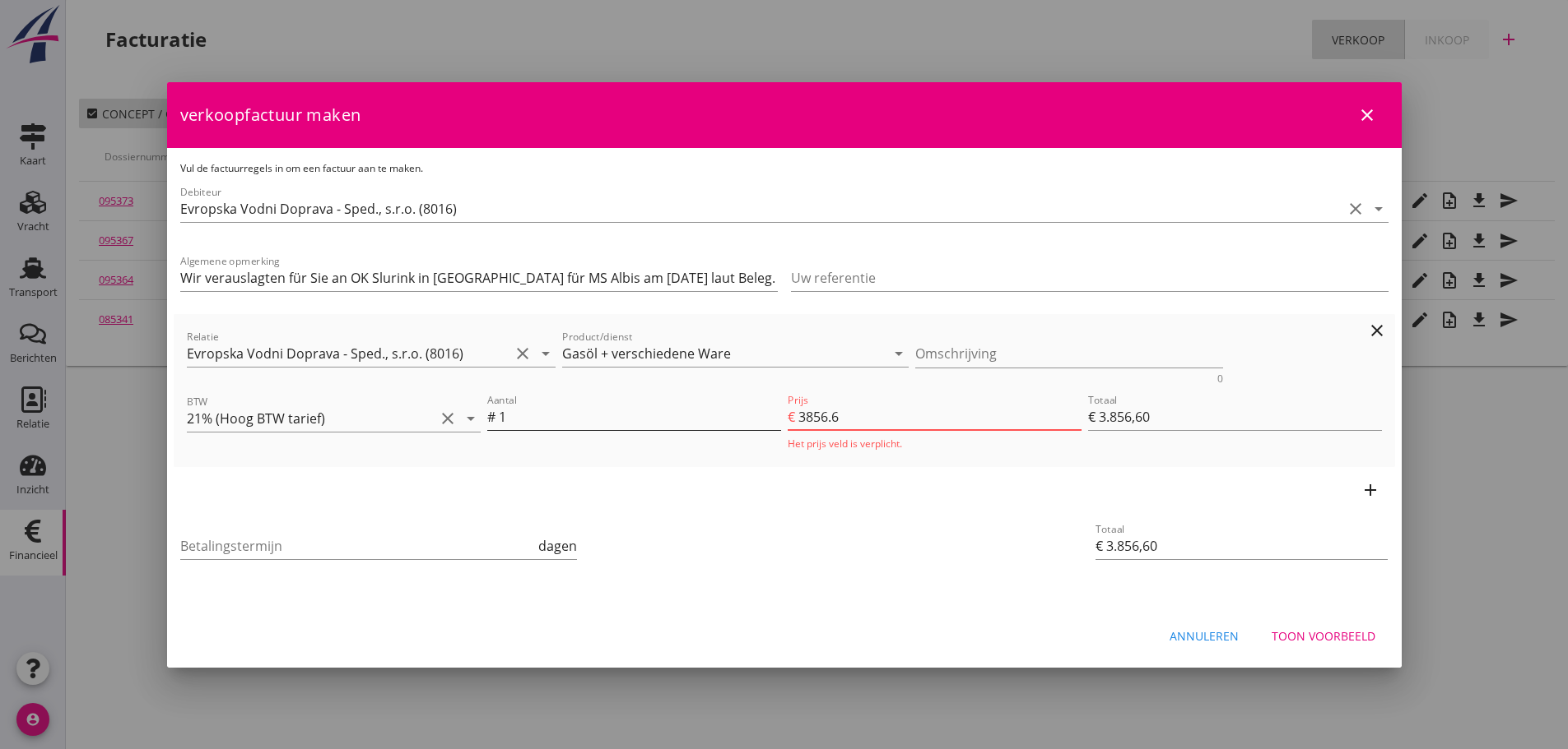
type input "€ 3.856,61"
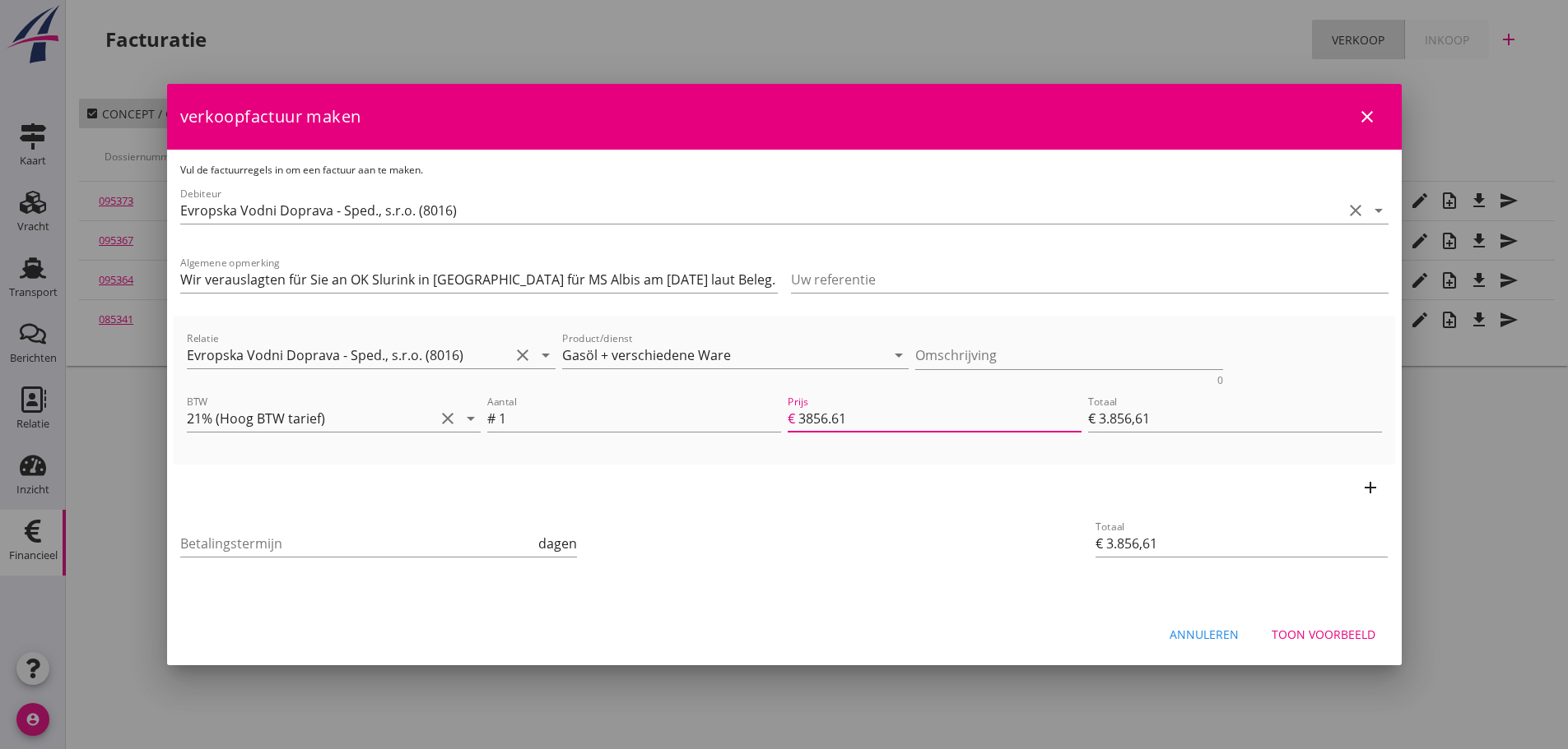
type input "3856.61"
click at [1370, 489] on icon "add" at bounding box center [1370, 488] width 19 height 19
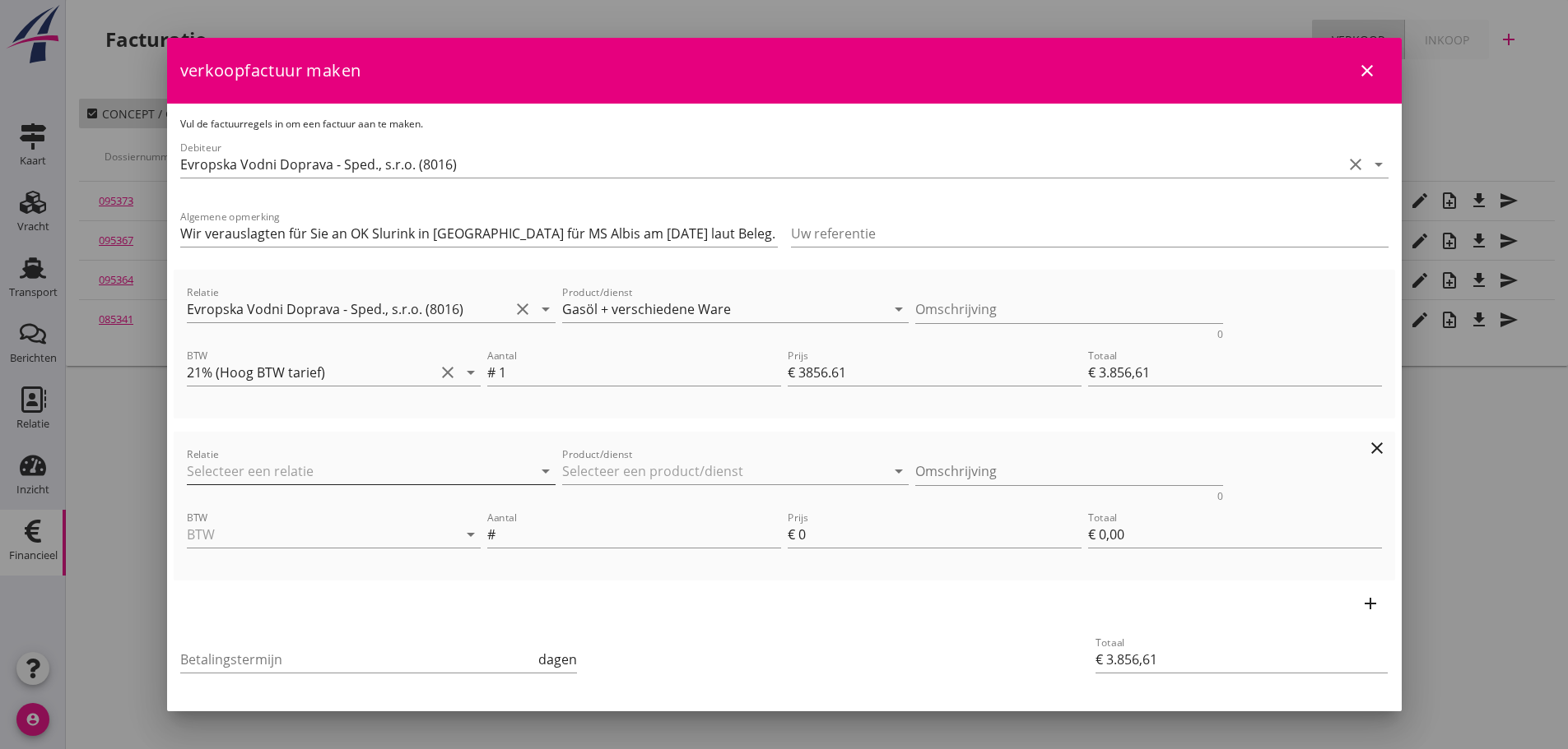
click at [298, 470] on input "Relatie" at bounding box center [348, 472] width 323 height 27
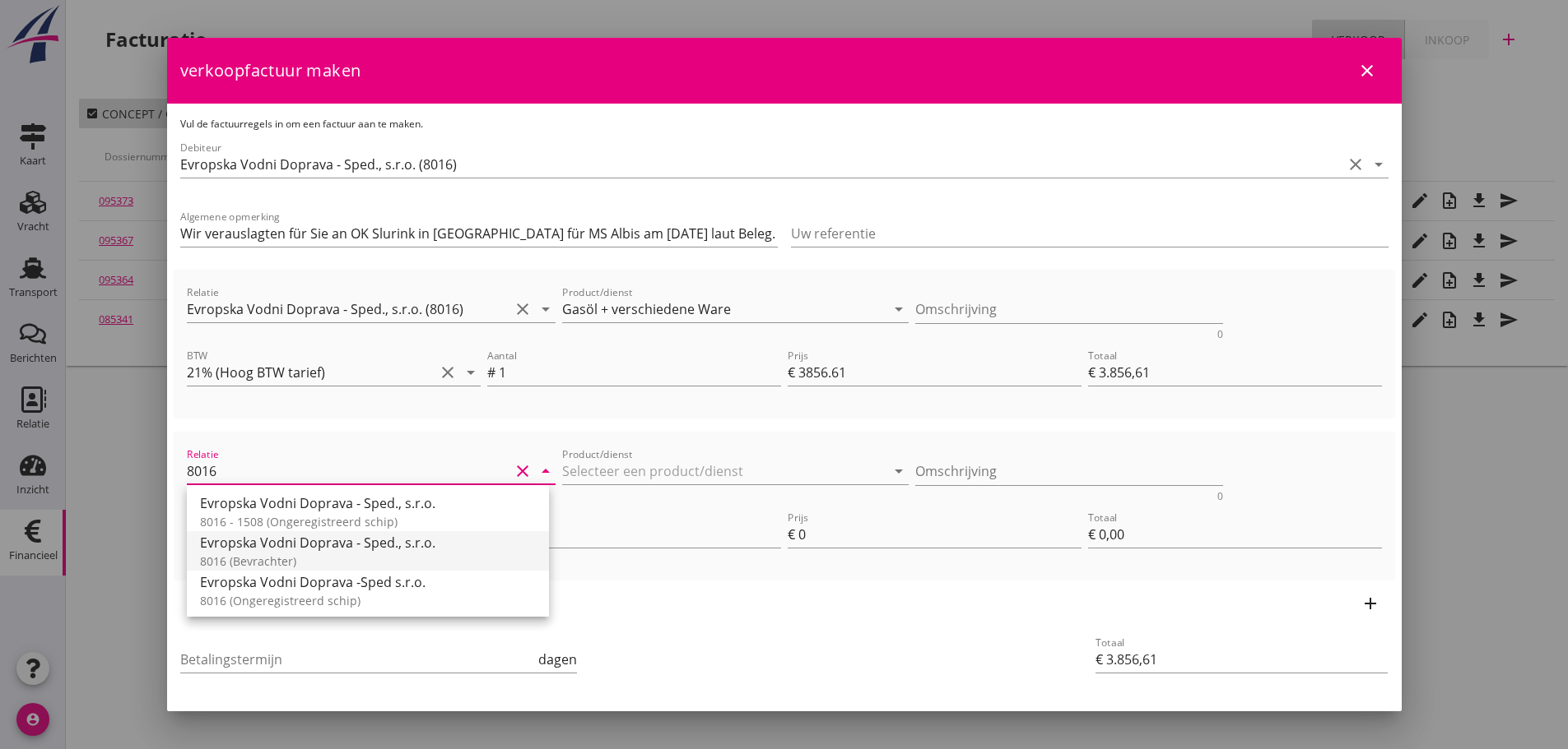
click at [353, 553] on div "8016 (Bevrachter)" at bounding box center [368, 561] width 336 height 18
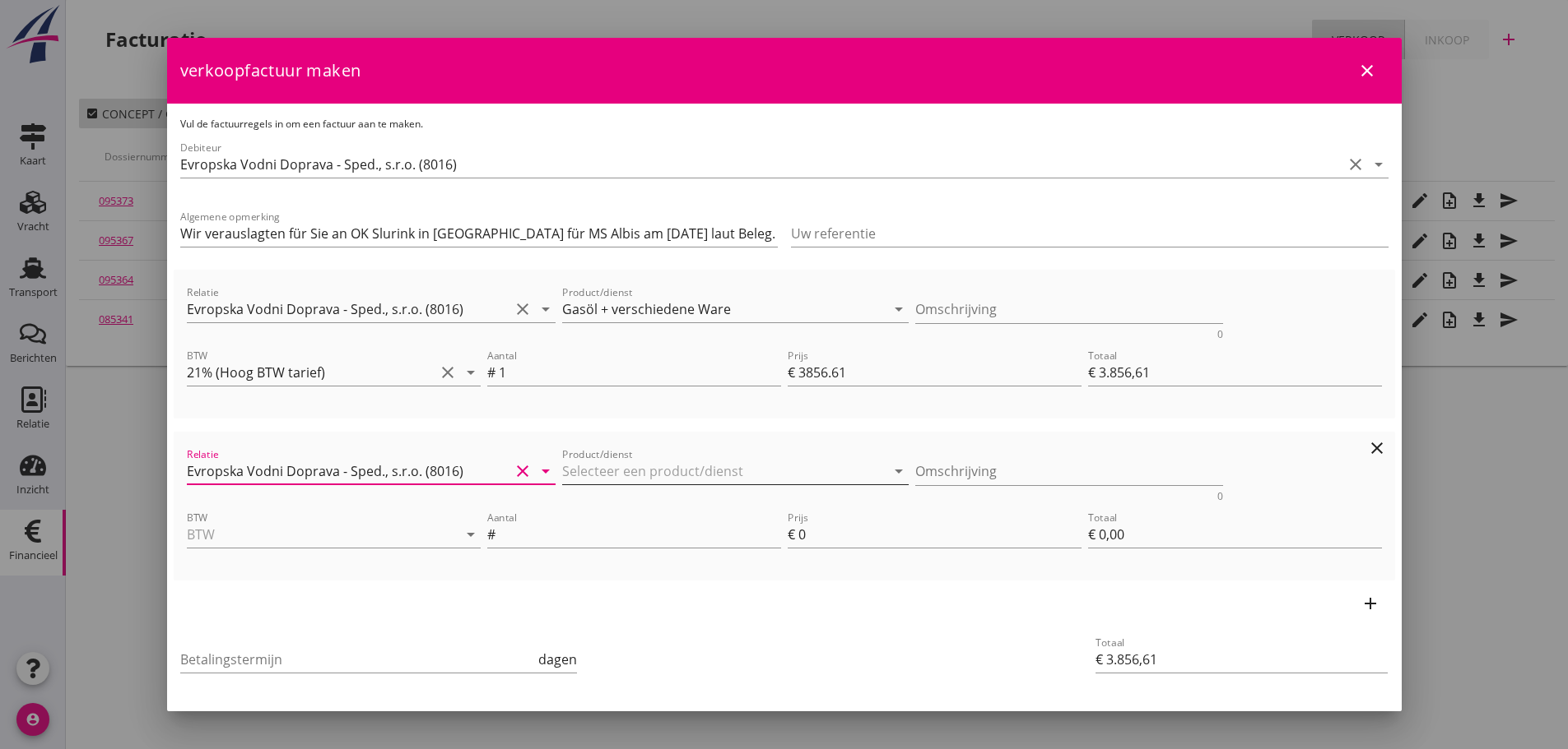
type input "Evropska Vodni Doprava - Sped., s.r.o. (8016)"
click at [597, 468] on input "Product/dienst" at bounding box center [724, 472] width 323 height 27
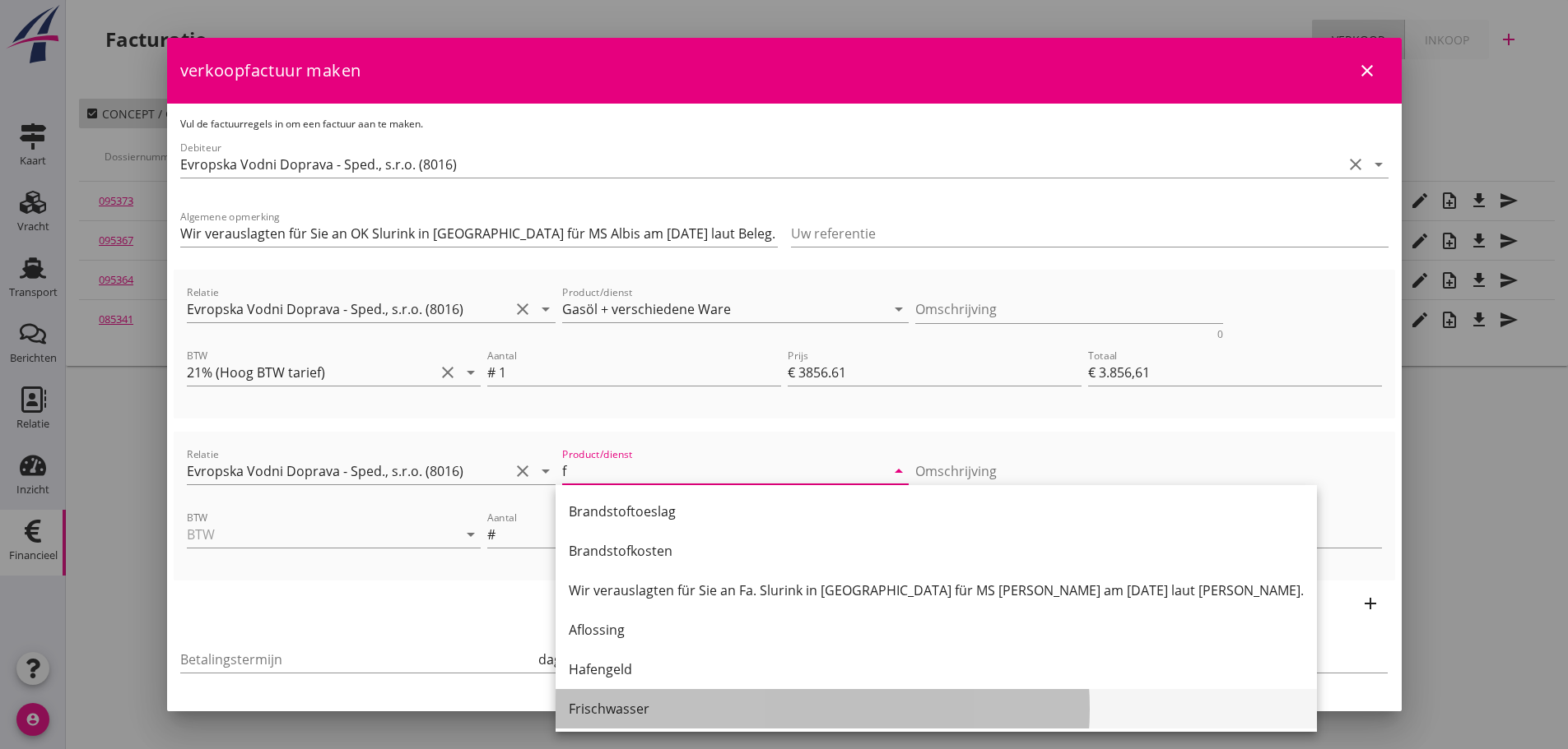
click at [602, 707] on div "Frischwasser" at bounding box center [936, 709] width 735 height 19
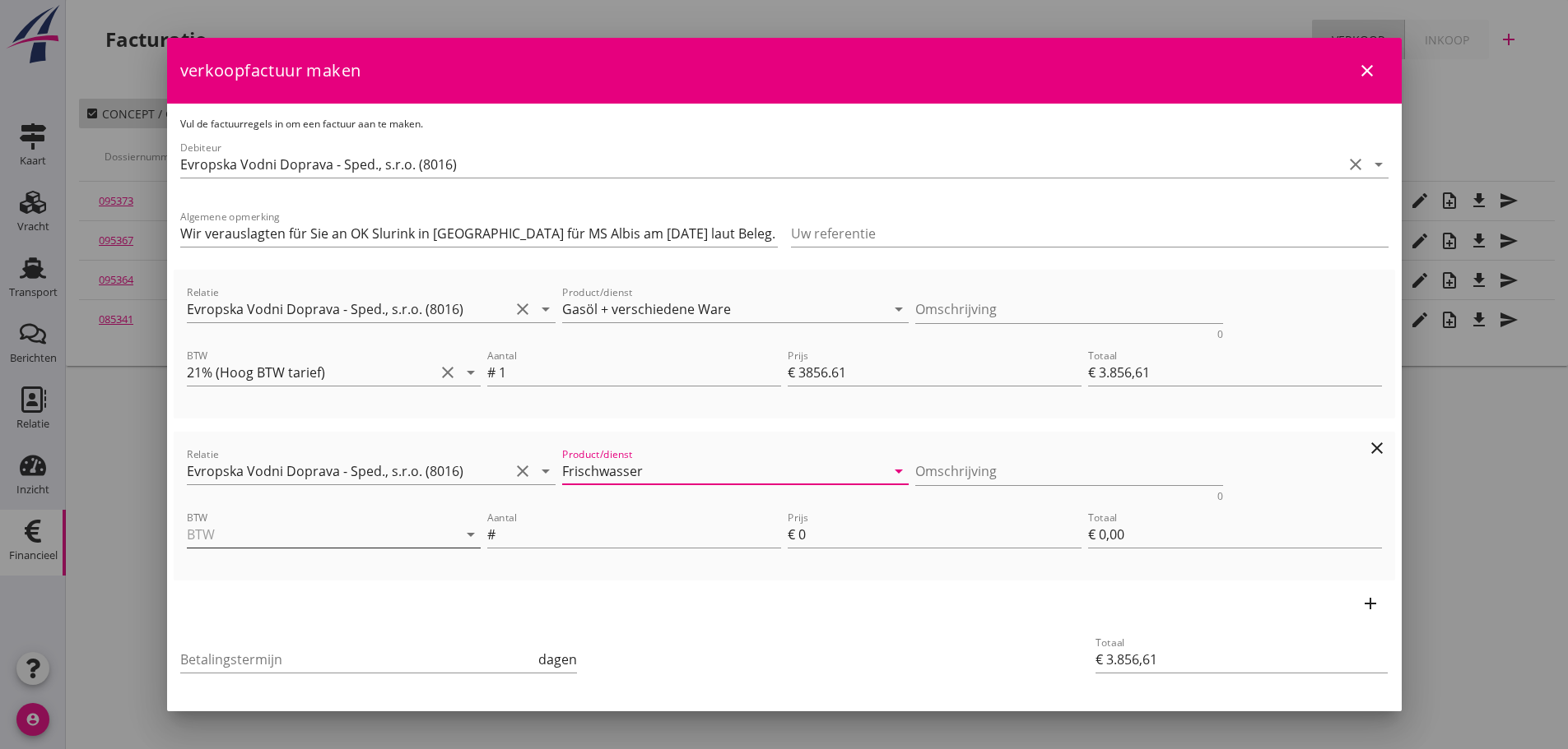
type input "Frischwasser"
click at [377, 537] on input "BTW" at bounding box center [311, 535] width 248 height 27
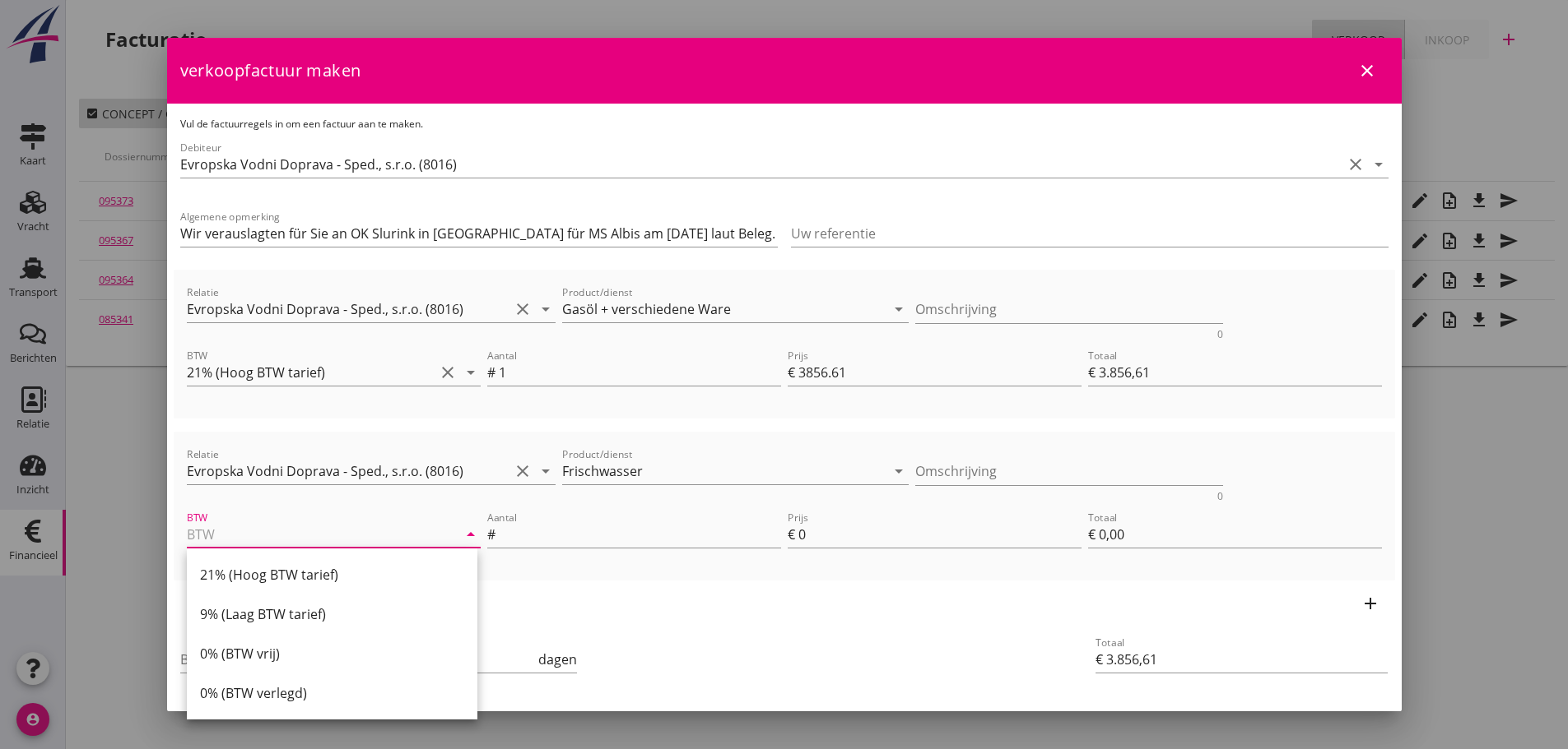
drag, startPoint x: 229, startPoint y: 616, endPoint x: 283, endPoint y: 613, distance: 54.1
click at [235, 616] on div "9% (Laag BTW tarief)" at bounding box center [332, 614] width 264 height 19
type input "9% (Laag BTW tarief)"
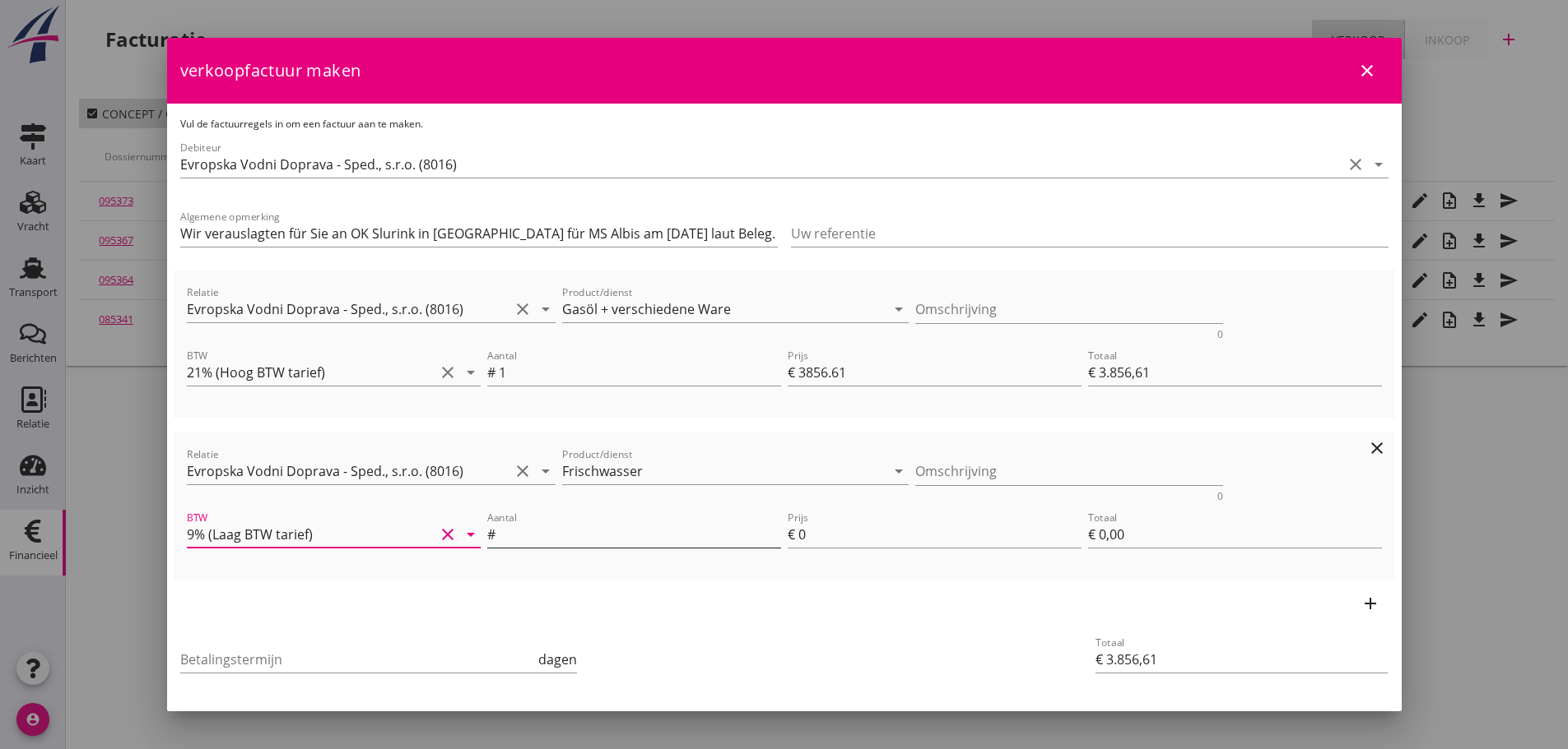
click at [569, 544] on input "Aantal" at bounding box center [640, 535] width 283 height 27
type input "1"
type input "€ 3.863,61"
type input "7"
type input "€ 7,00"
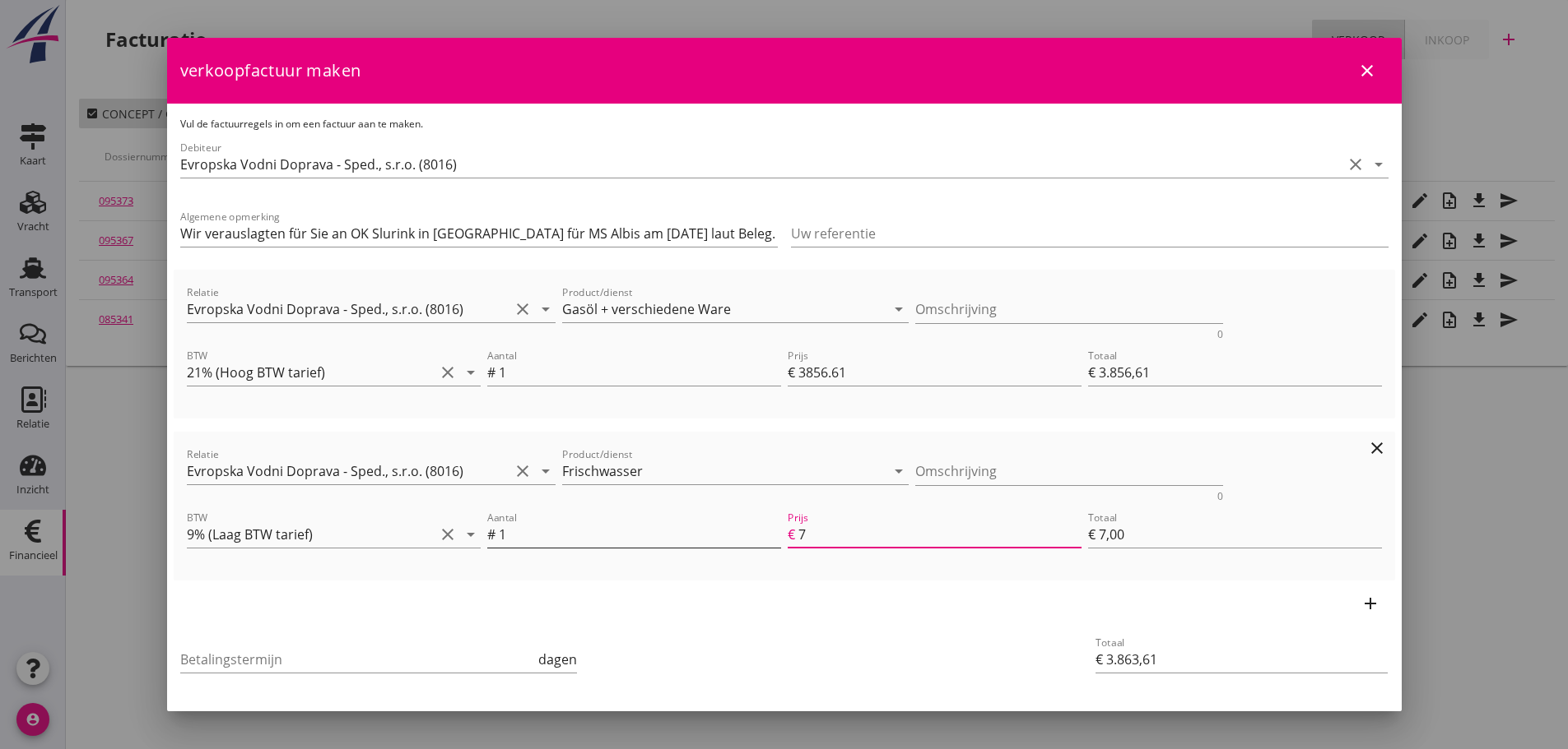
type input "€ 3.856,61"
type input "€ 0,00"
type input "€ 3.864,01"
type input "7.4"
type input "€ 7,40"
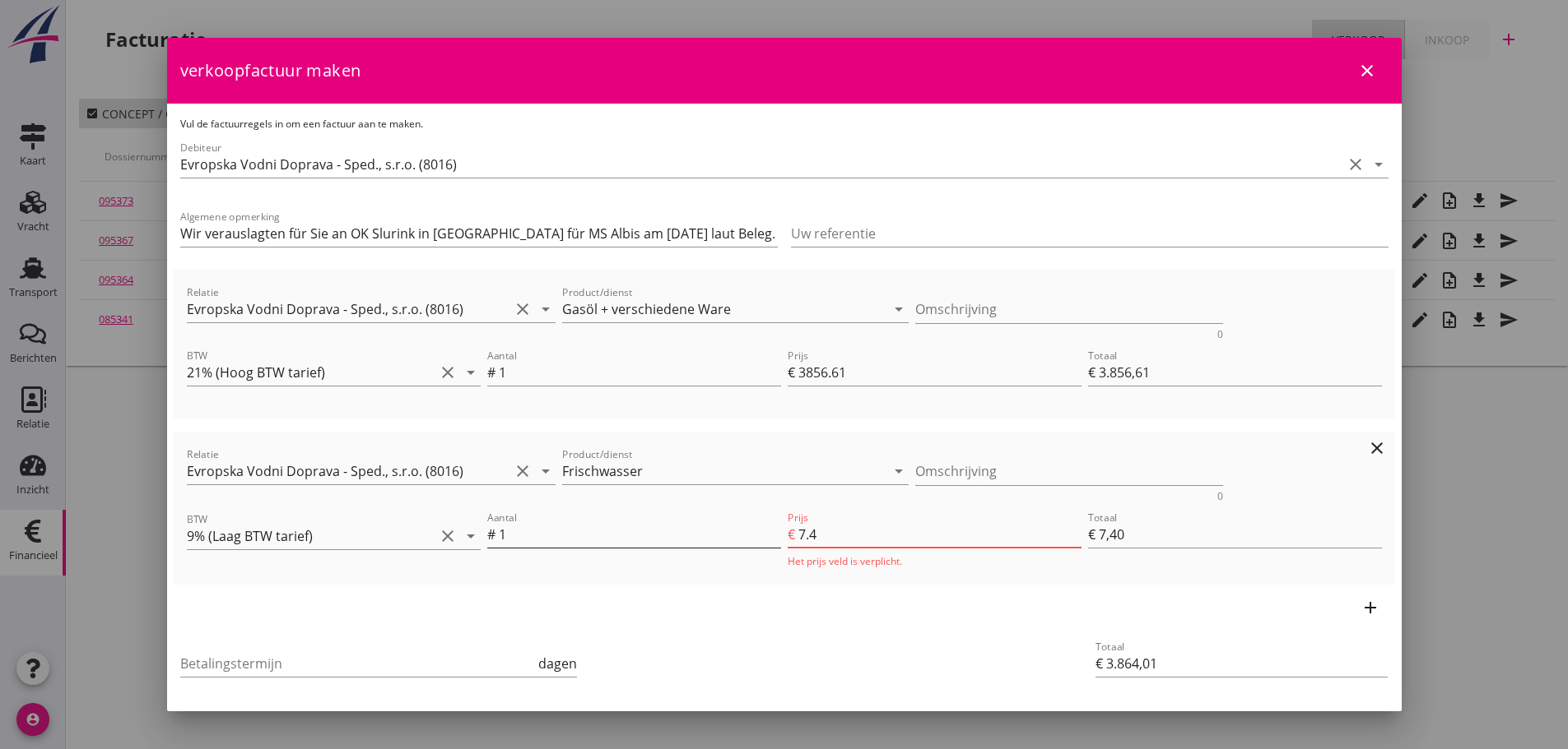
type input "€ 3.864,09"
type input "7.48"
type input "€ 7,48"
type input "7.48"
click at [245, 666] on input "Betalingstermijn" at bounding box center [357, 660] width 355 height 27
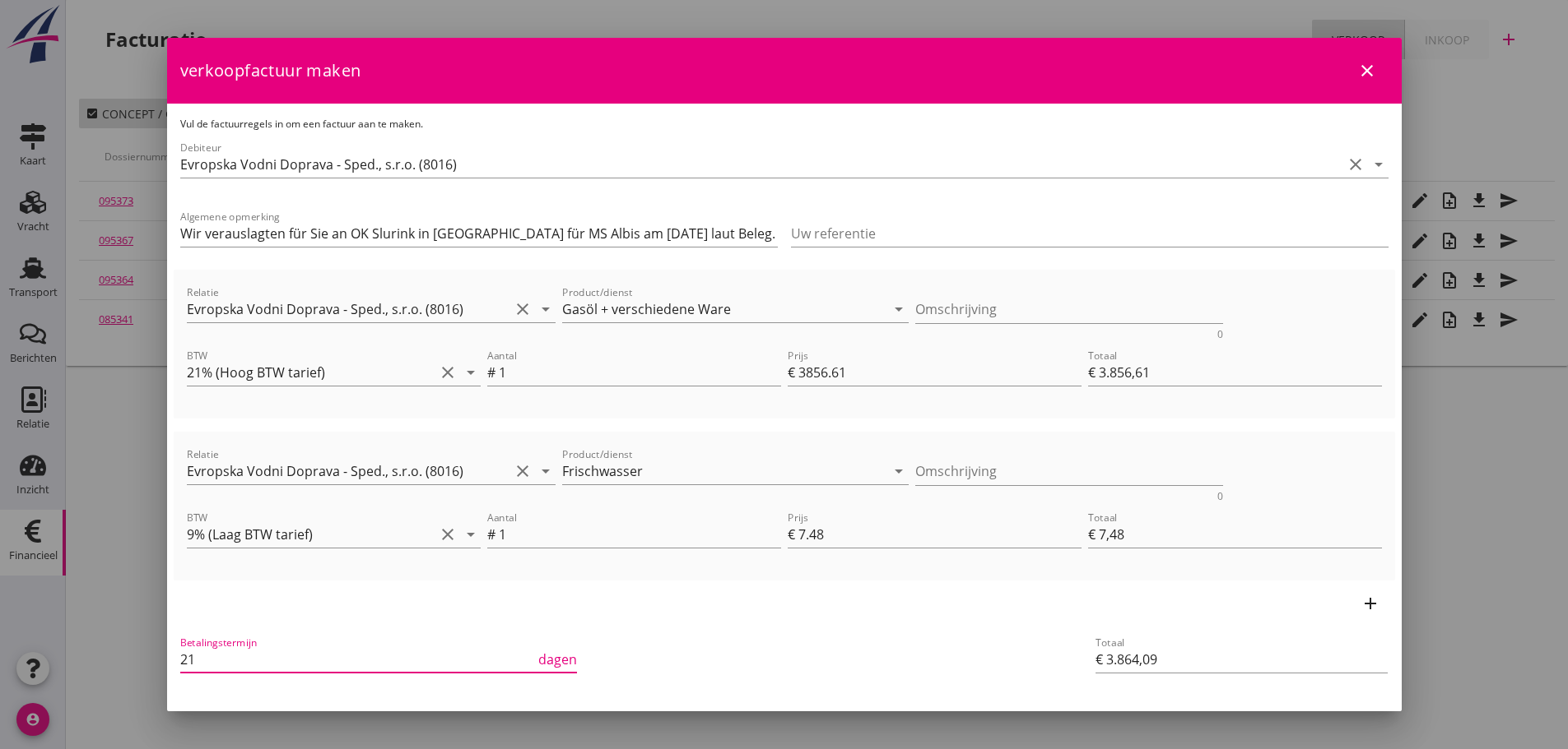
type input "21"
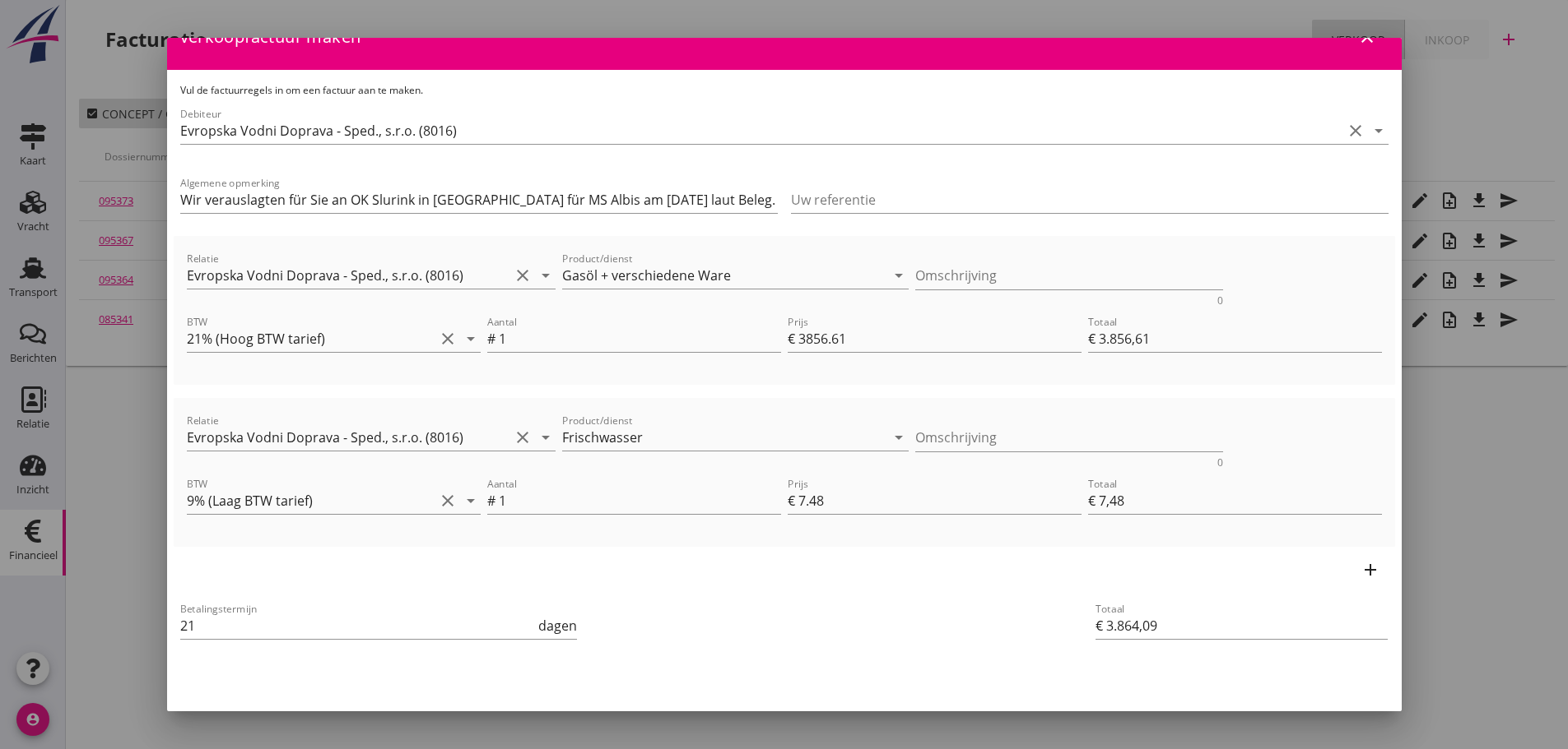
scroll to position [69, 0]
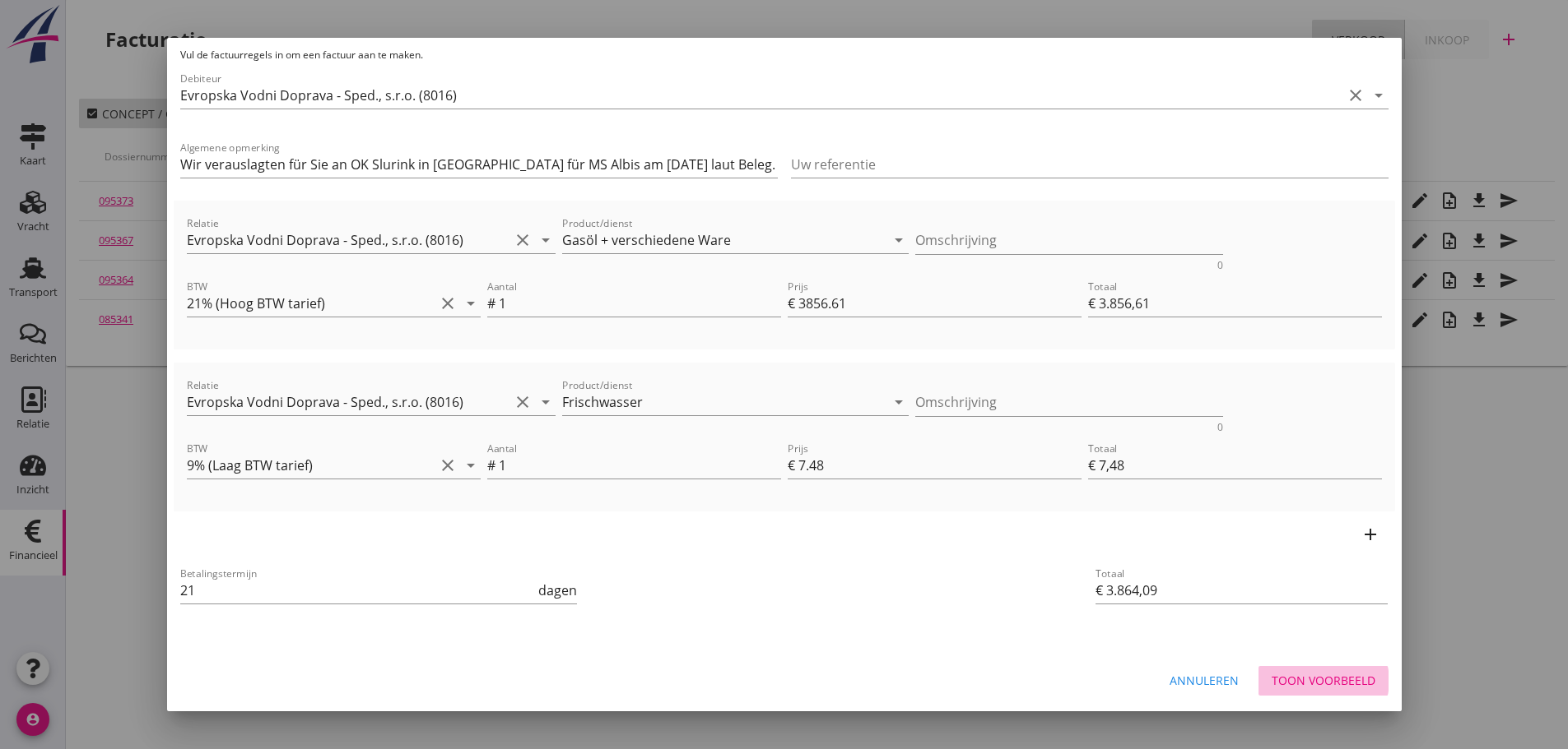
click at [1324, 690] on div "Toon voorbeeld" at bounding box center [1323, 681] width 104 height 18
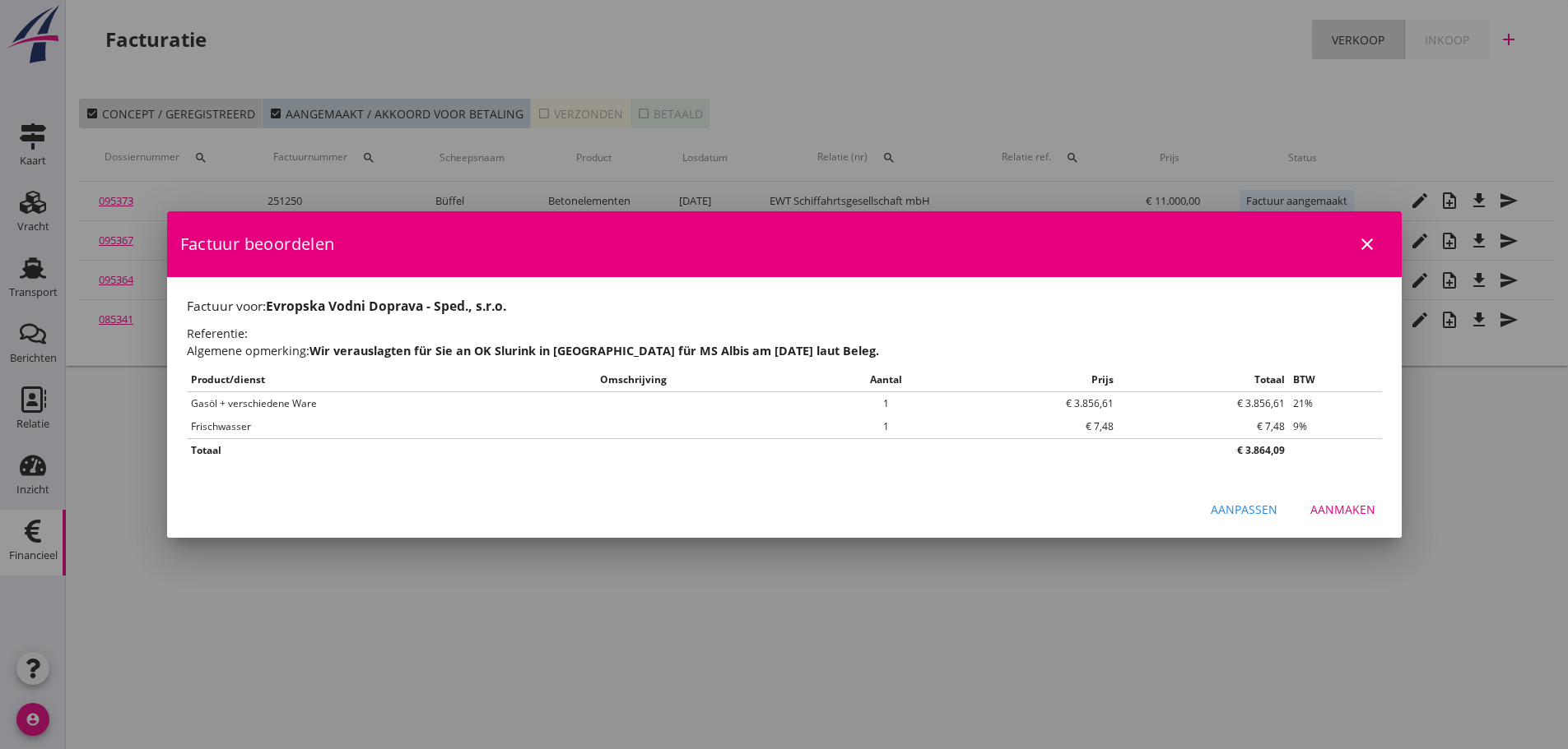
click at [1351, 511] on div "Aanmaken" at bounding box center [1342, 510] width 65 height 18
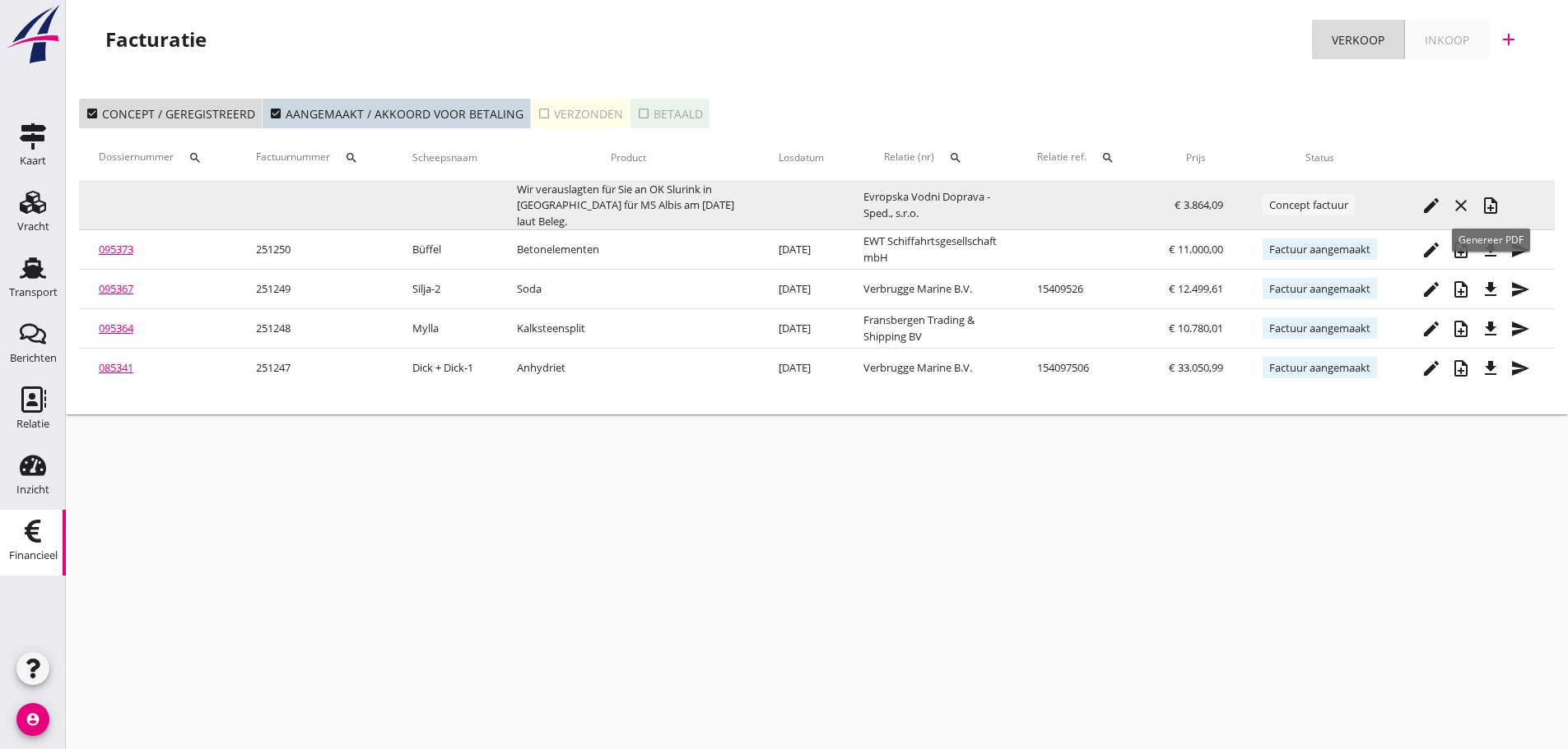
click at [1489, 206] on icon "note_add" at bounding box center [1491, 205] width 19 height 19
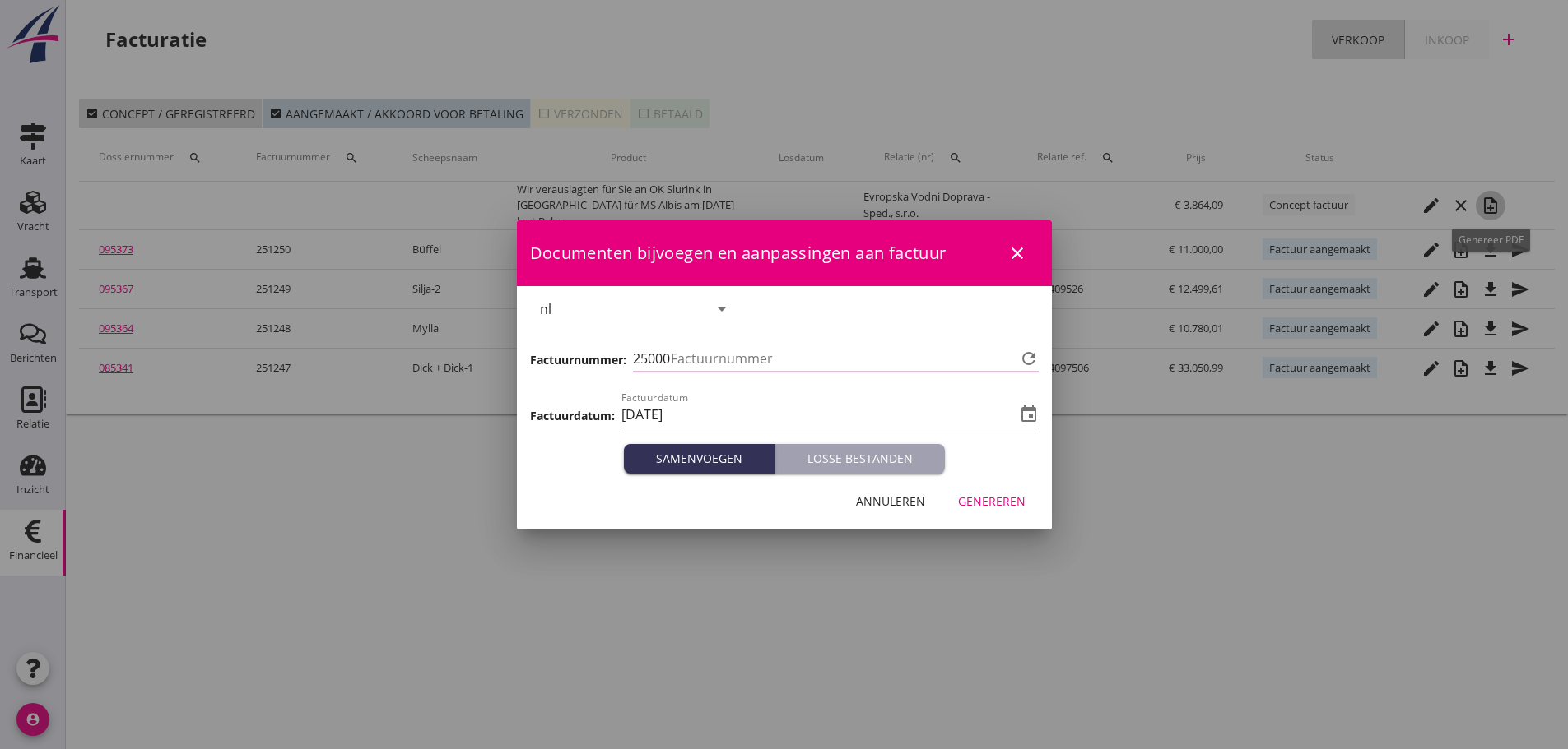
type input "1251"
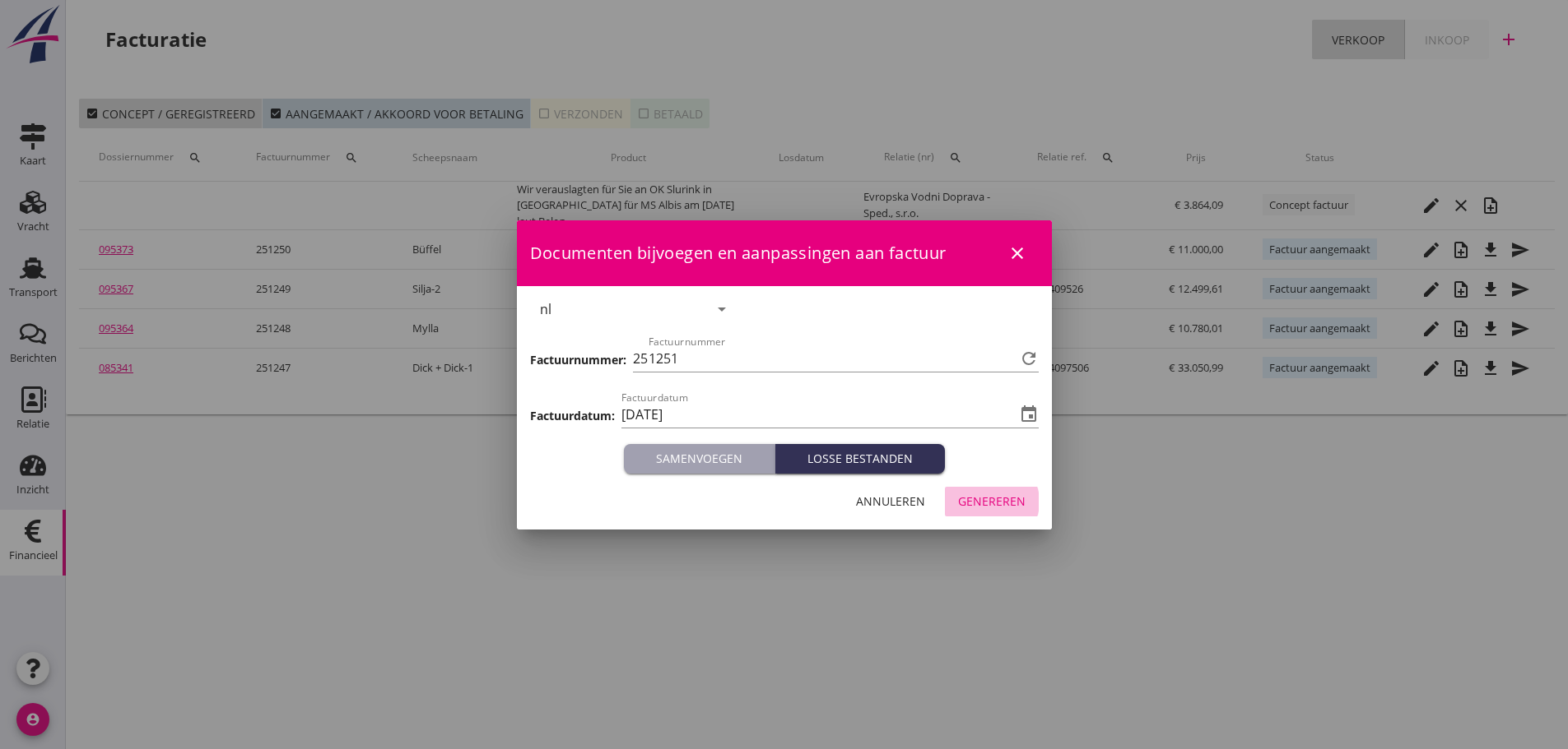
click at [987, 503] on div "Genereren" at bounding box center [992, 502] width 67 height 18
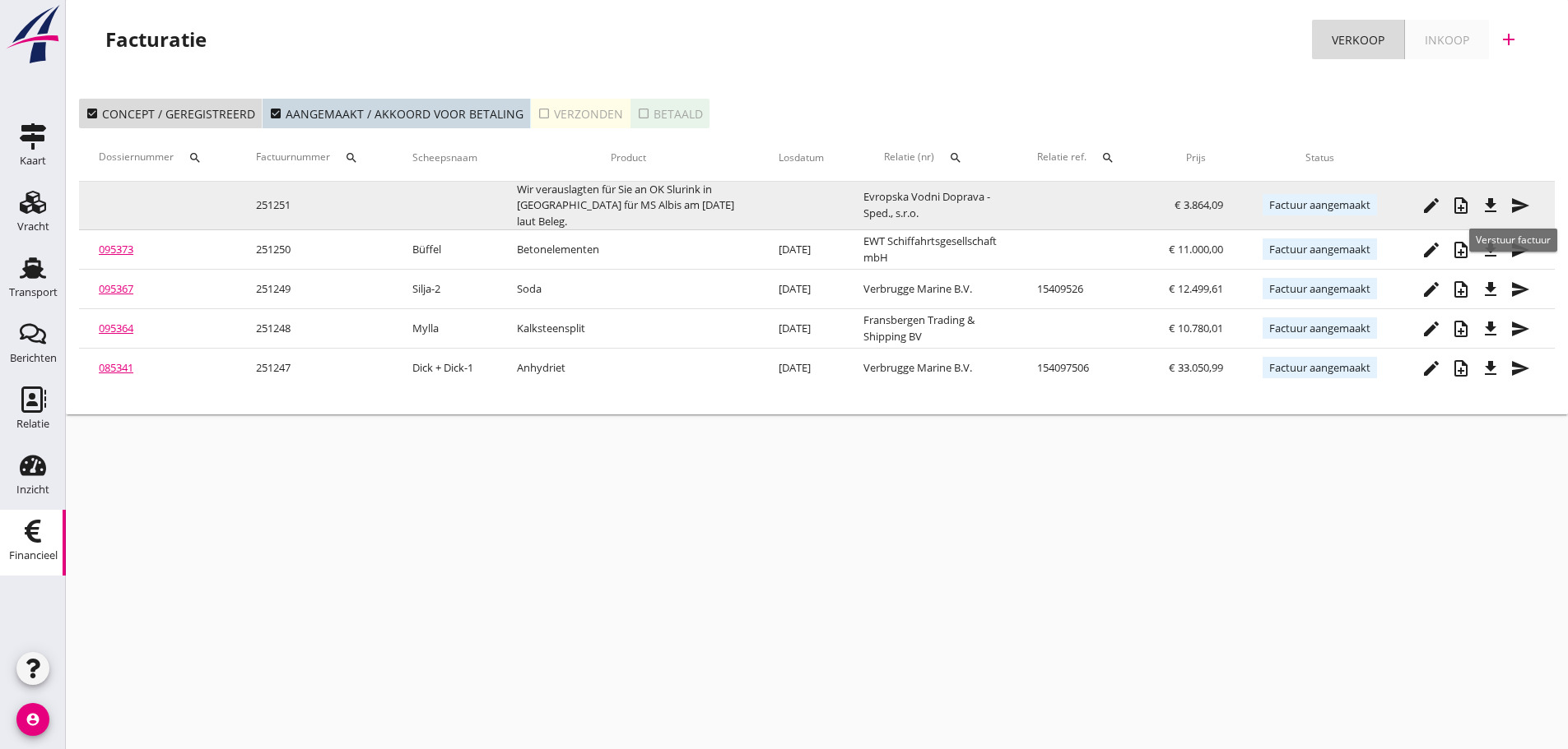
click at [1499, 207] on icon "file_download" at bounding box center [1491, 205] width 19 height 19
click at [1537, 201] on td "edit note_add file_download send" at bounding box center [1476, 205] width 158 height 49
click at [1518, 209] on icon "send" at bounding box center [1520, 205] width 19 height 19
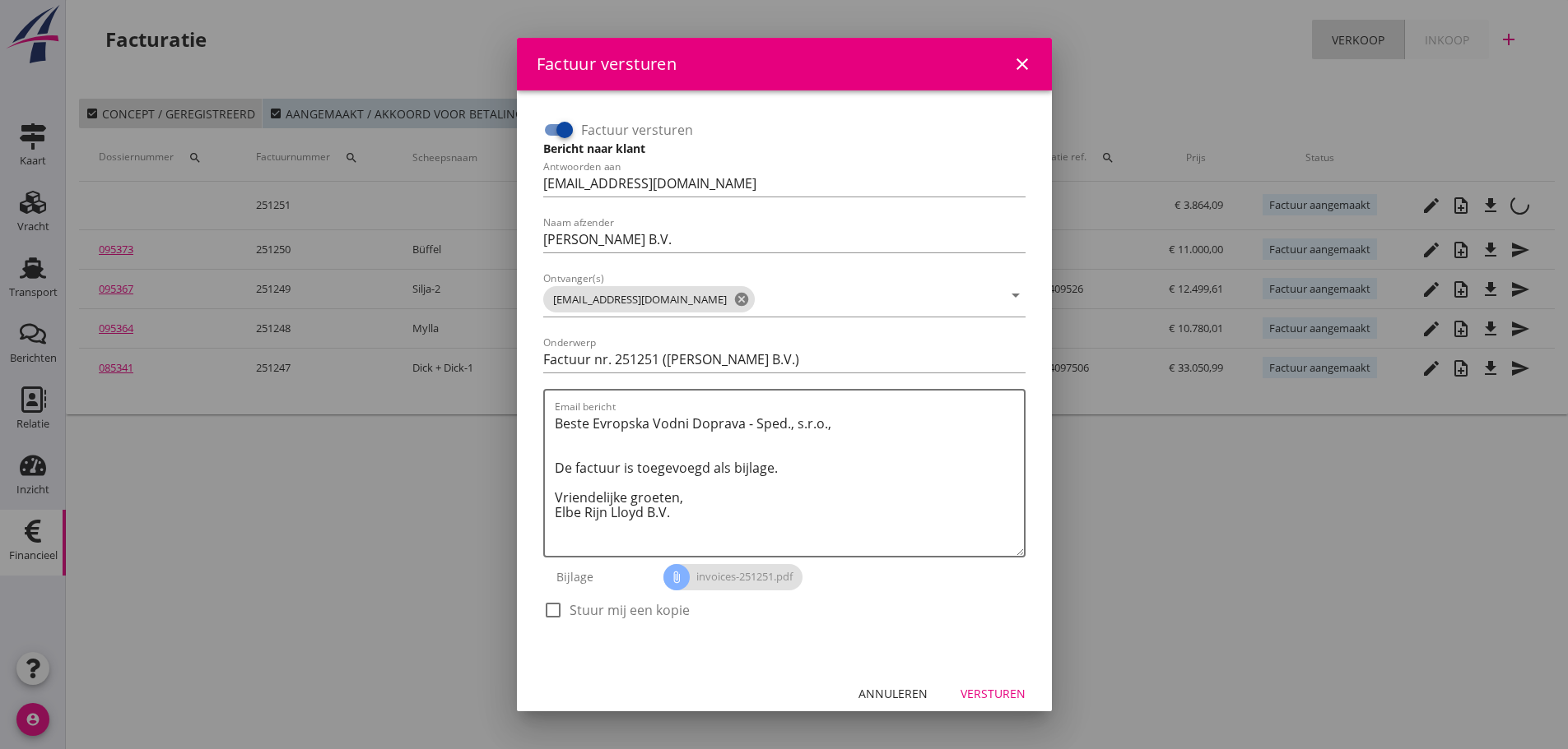
click at [543, 127] on input "Factuur versturen" at bounding box center [558, 130] width 31 height 19
checkbox input "false"
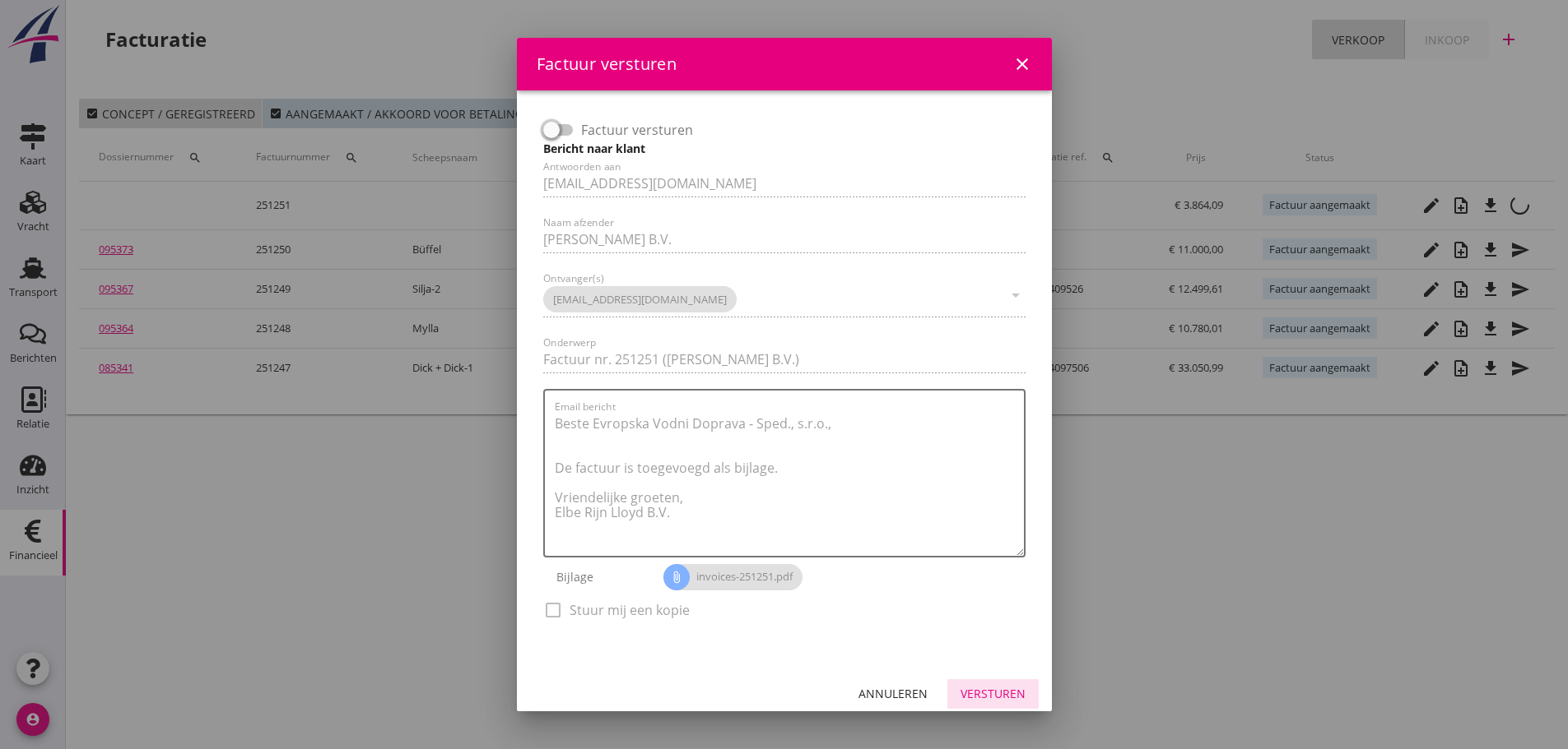
drag, startPoint x: 1000, startPoint y: 694, endPoint x: 706, endPoint y: 745, distance: 298.4
click at [998, 694] on div "Versturen" at bounding box center [992, 694] width 65 height 18
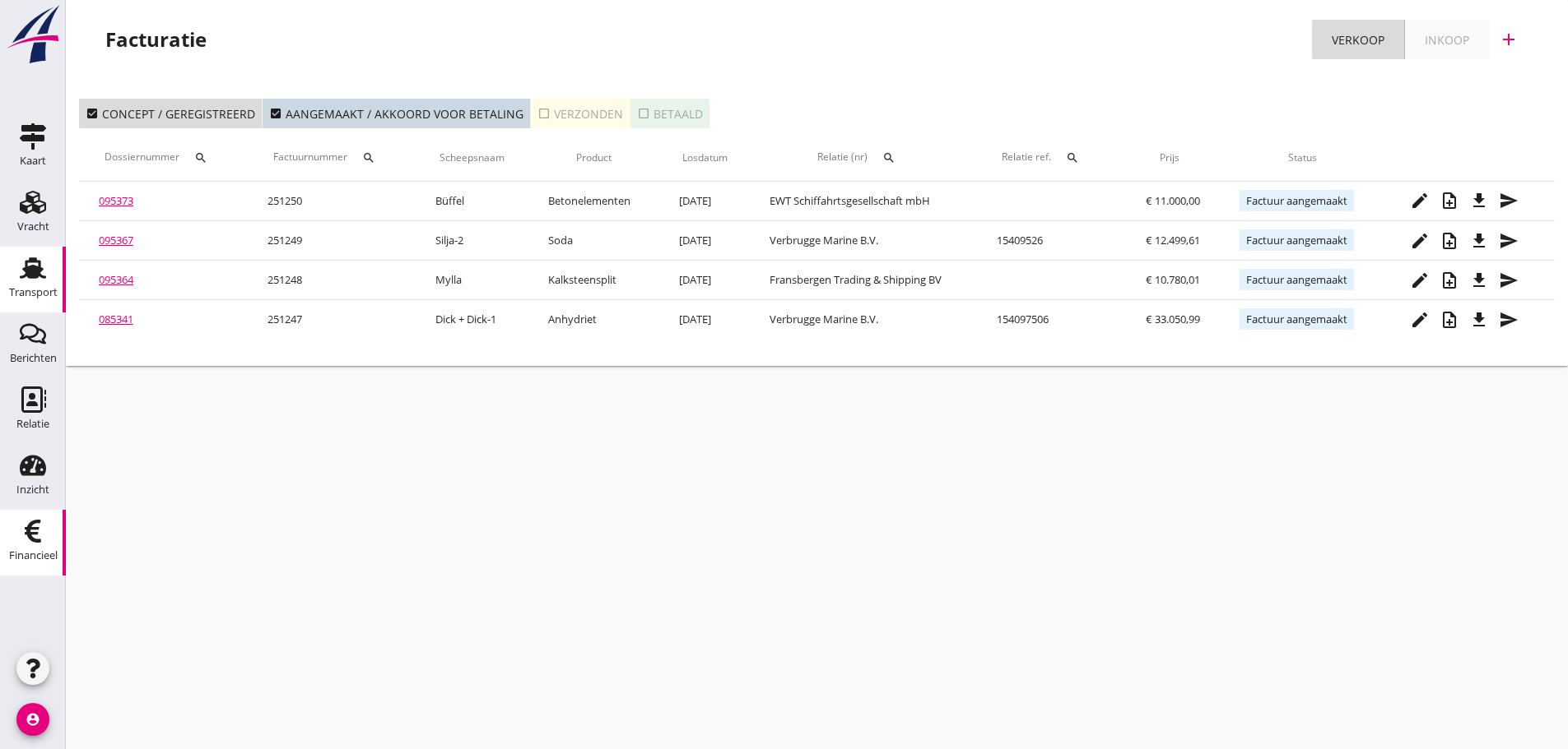
click at [35, 267] on use at bounding box center [33, 268] width 27 height 21
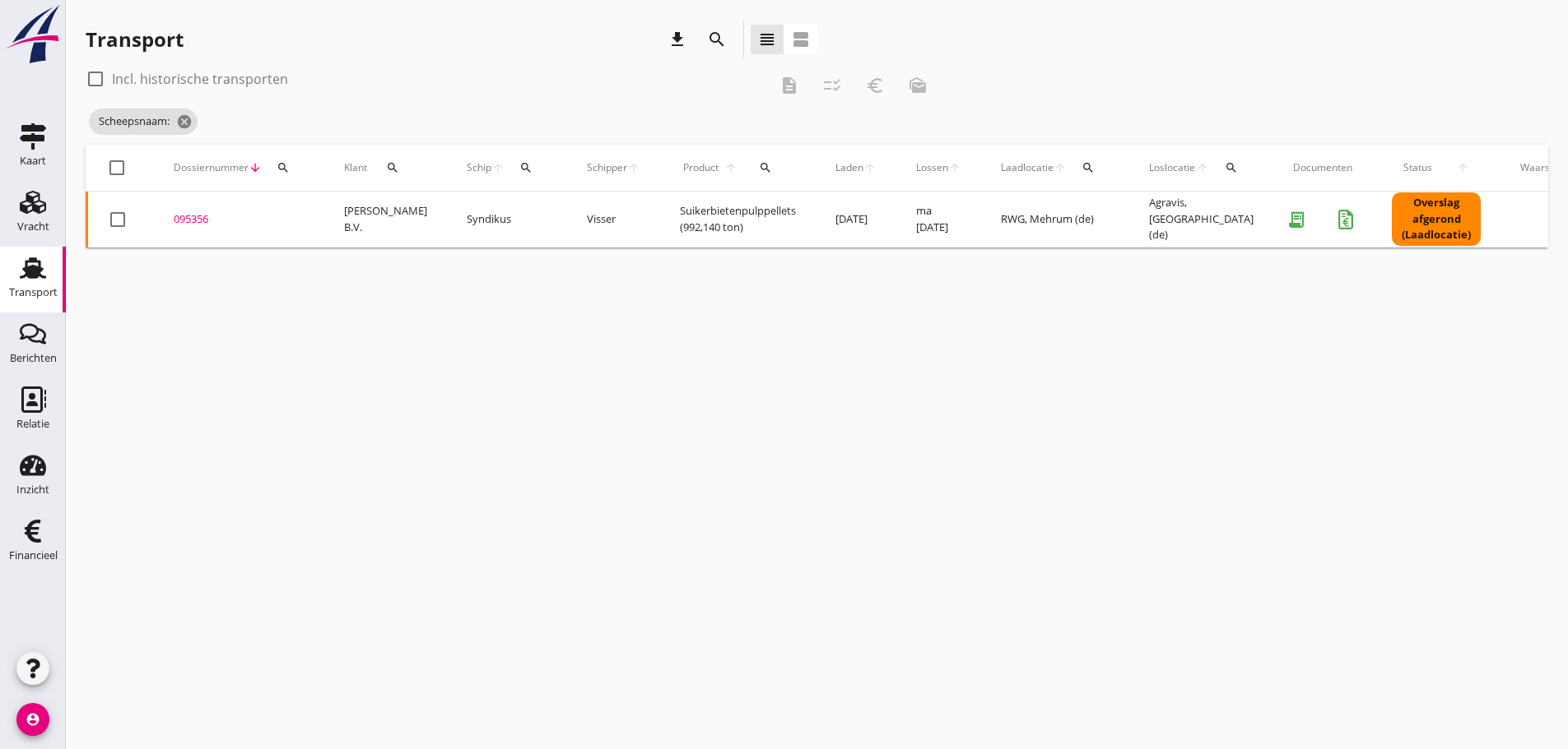
click at [187, 216] on div "095356" at bounding box center [239, 220] width 131 height 17
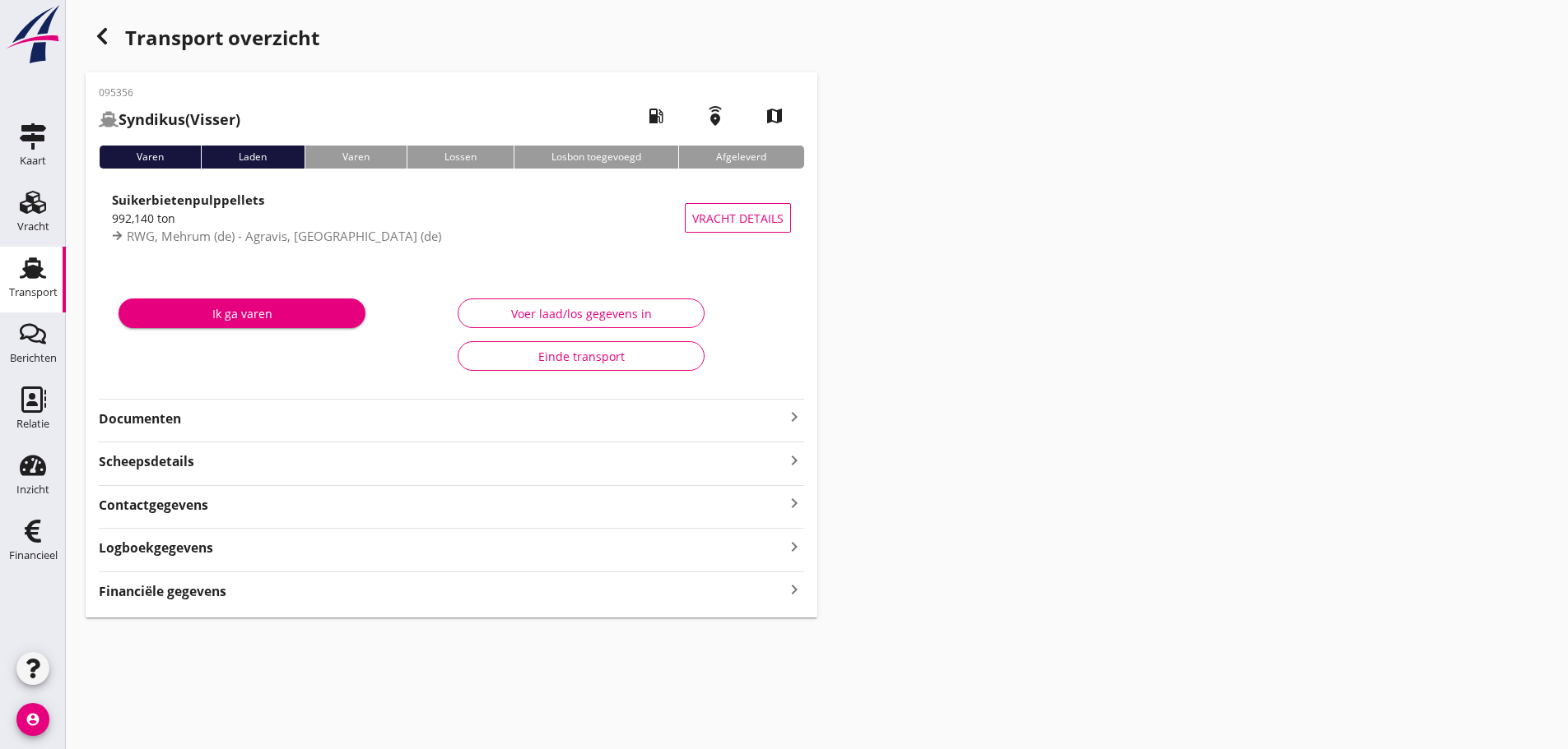
click at [164, 600] on strong "Financiële gegevens" at bounding box center [163, 591] width 128 height 19
